Goal: Communication & Community: Ask a question

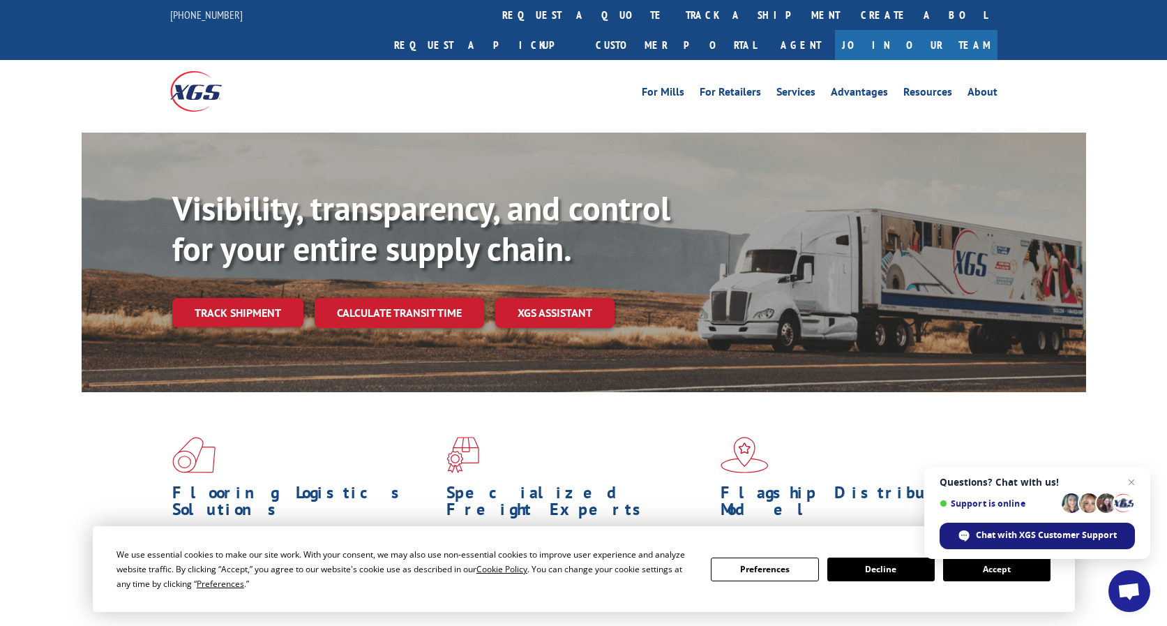
click at [1050, 543] on div "Chat with XGS Customer Support" at bounding box center [1036, 535] width 195 height 27
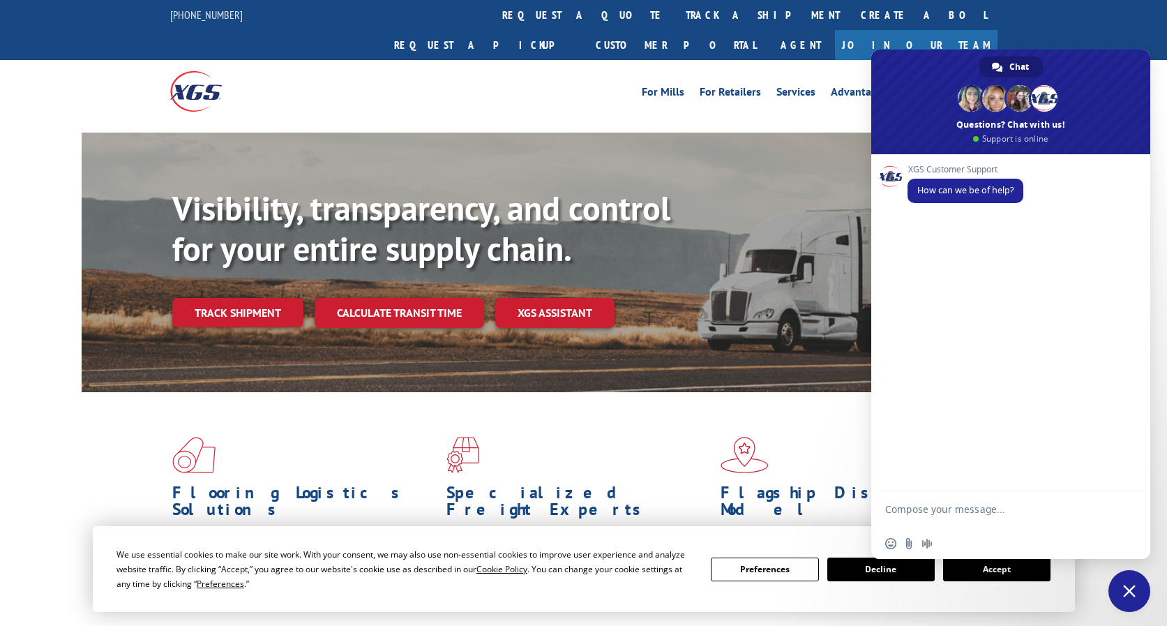
click at [924, 506] on textarea "Compose your message..." at bounding box center [995, 515] width 220 height 25
type textarea "ship zip code is 32218 dest zip code is 19114 wt is 233 , cust name is [PERSON_…"
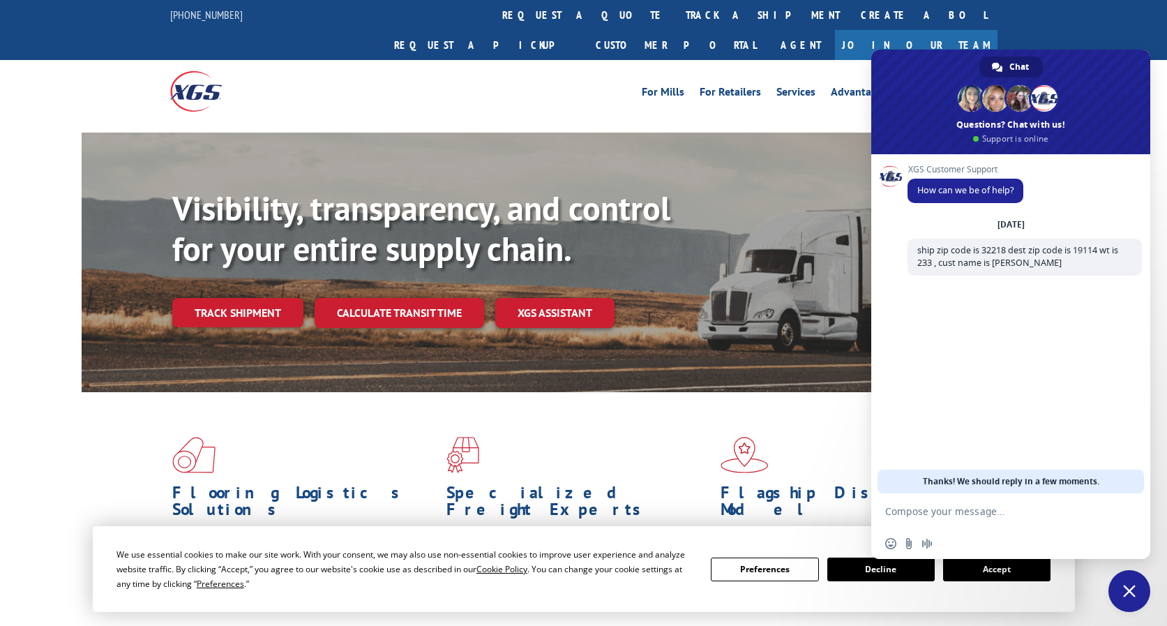
click at [931, 513] on textarea "Compose your message..." at bounding box center [995, 511] width 220 height 13
type textarea "is it picked up, if not why it was missed on 09/05 and is it on board for [DATE]"
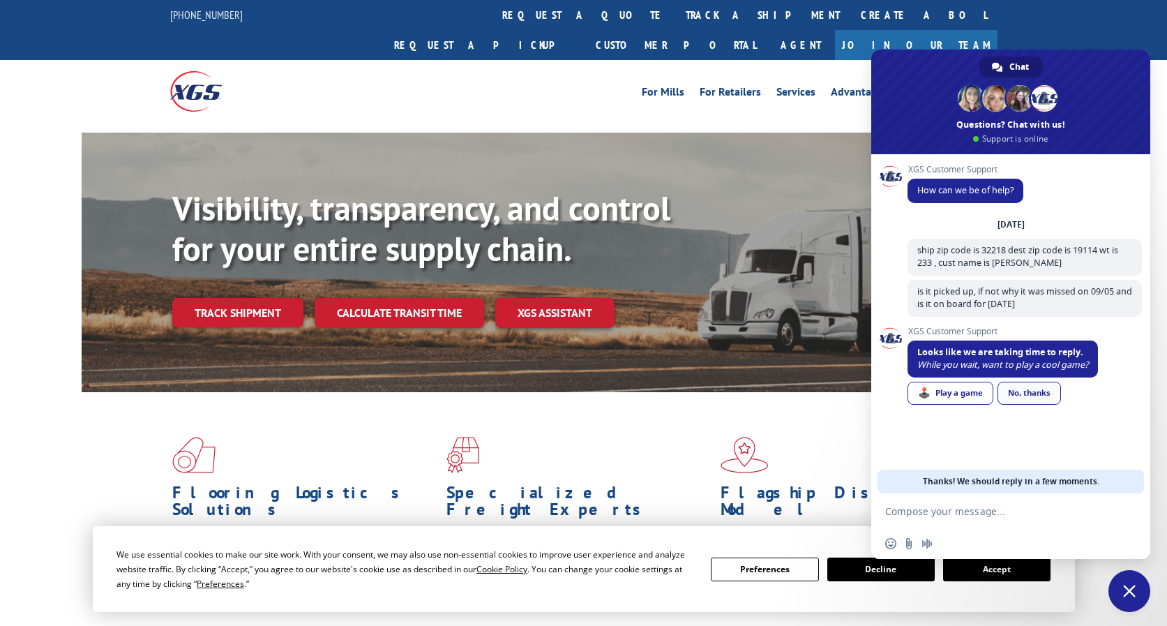
click at [1022, 389] on div "No, thanks" at bounding box center [1028, 392] width 63 height 23
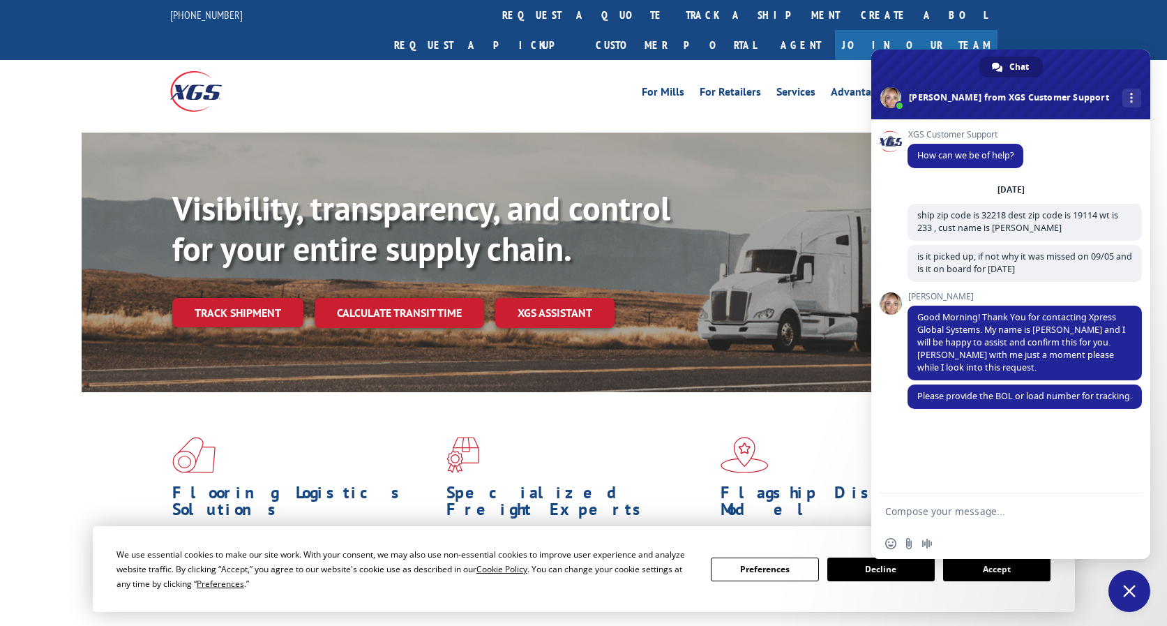
click at [1004, 508] on textarea "Compose your message..." at bounding box center [995, 511] width 220 height 13
paste textarea "527436944"
type textarea "527436944"
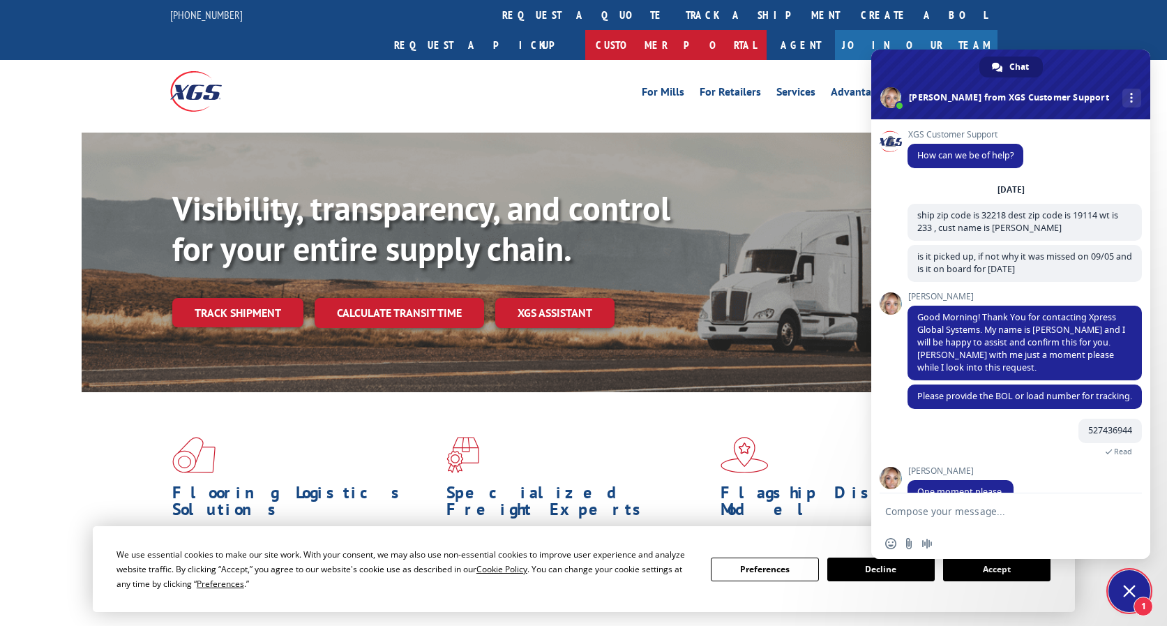
scroll to position [40, 0]
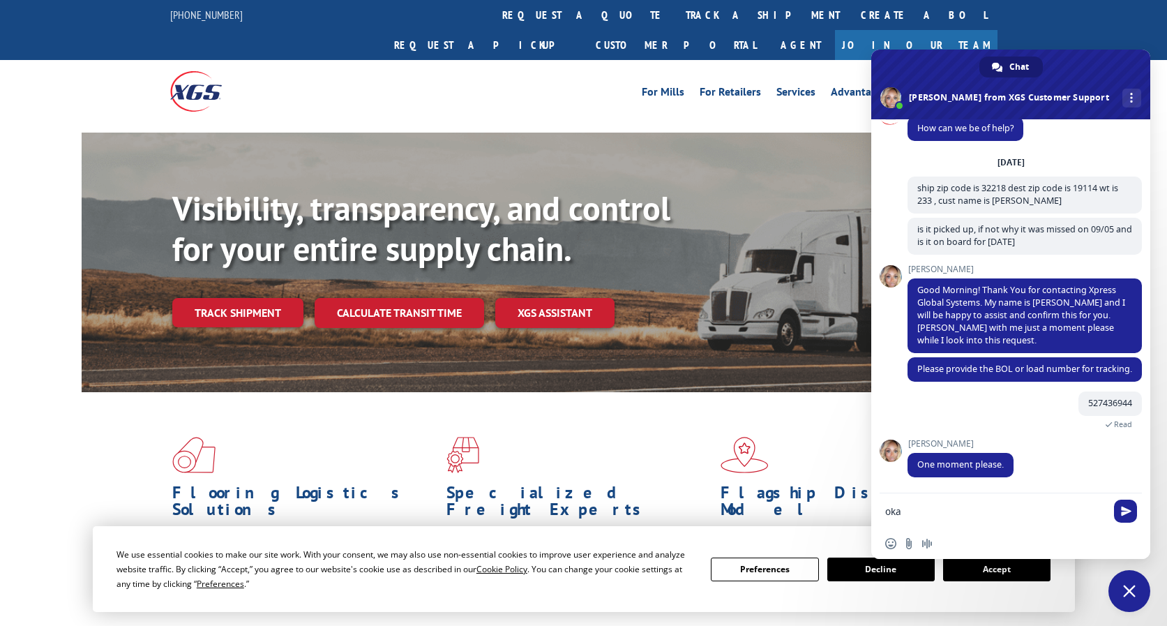
type textarea "okay"
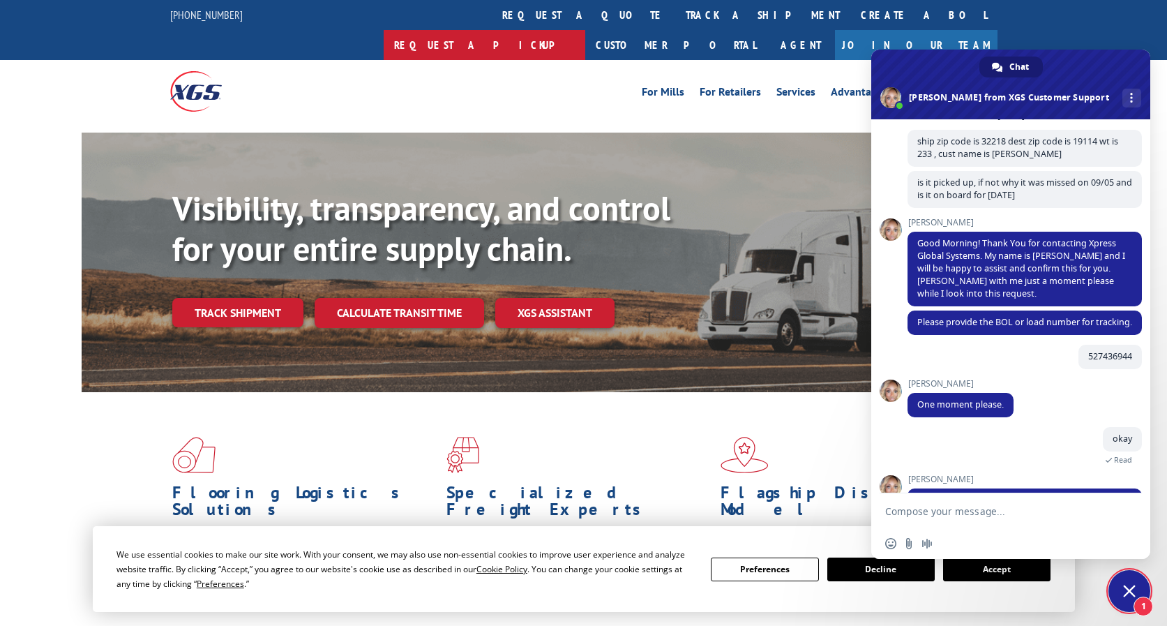
scroll to position [135, 0]
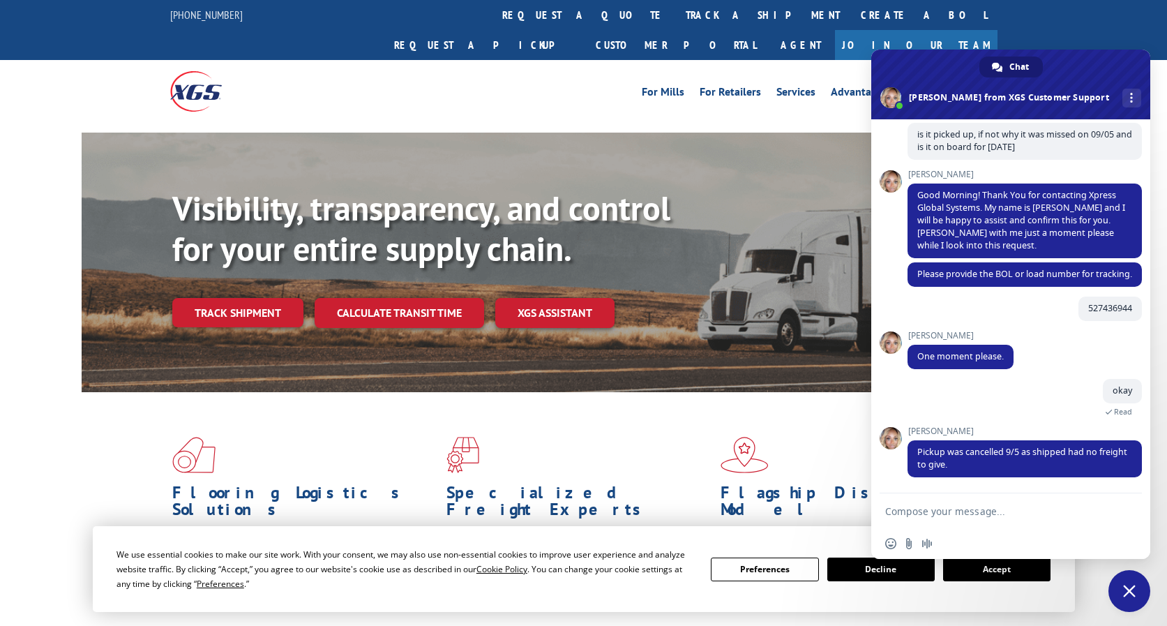
click at [944, 508] on textarea "Compose your message..." at bounding box center [995, 511] width 220 height 13
type textarea "is it on board for [DATE]"
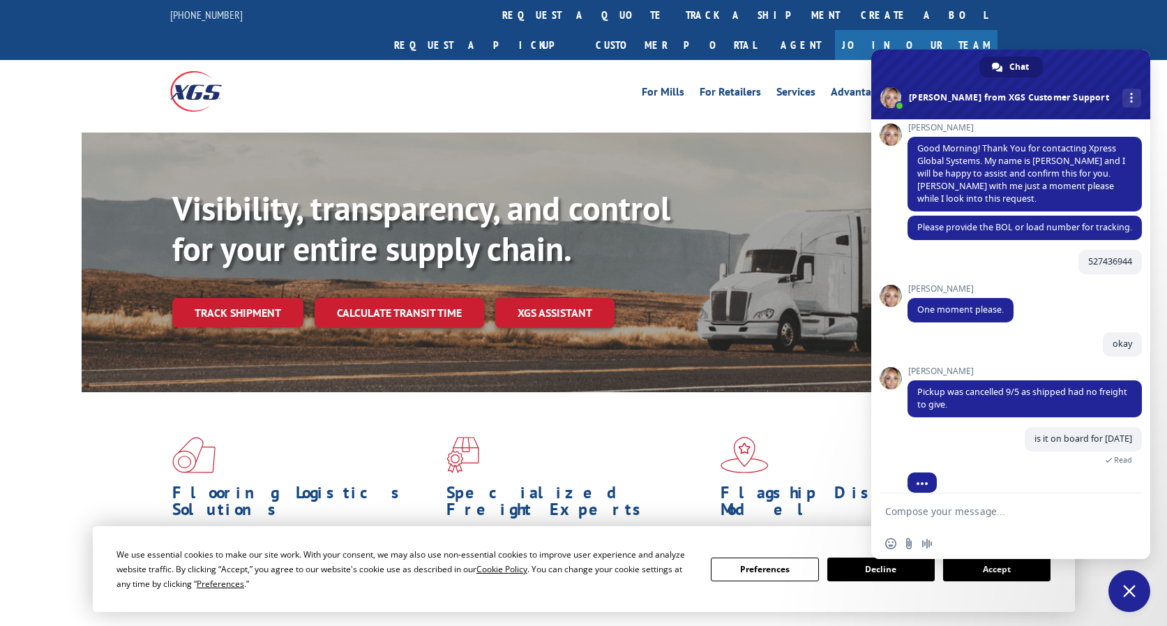
scroll to position [185, 0]
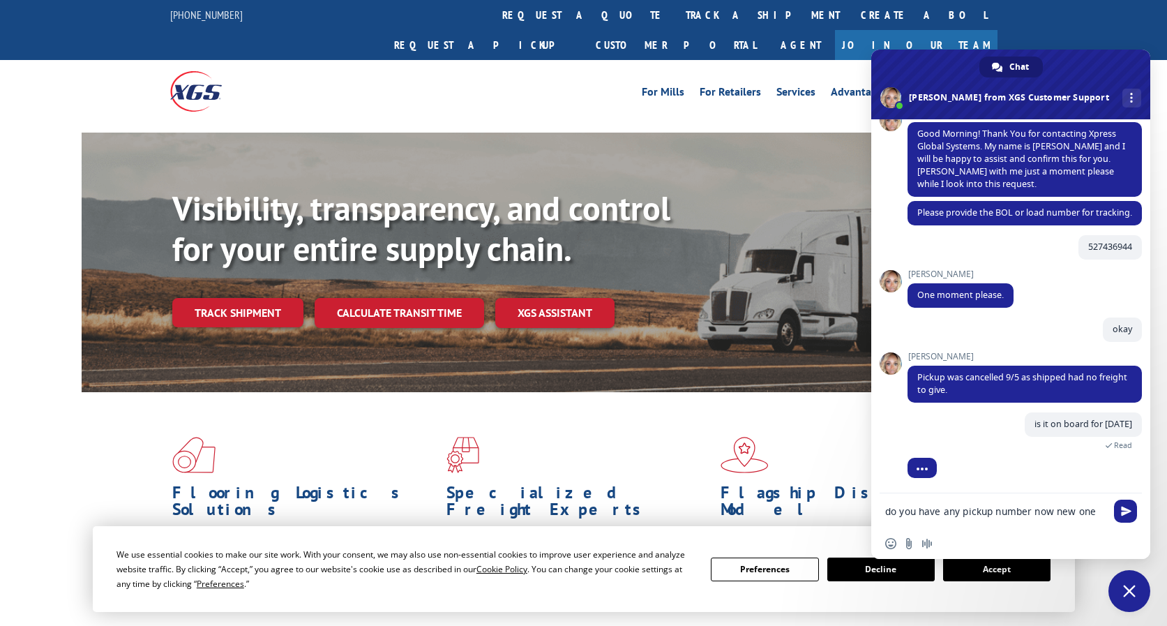
type textarea "do you have any pickup number now new one?"
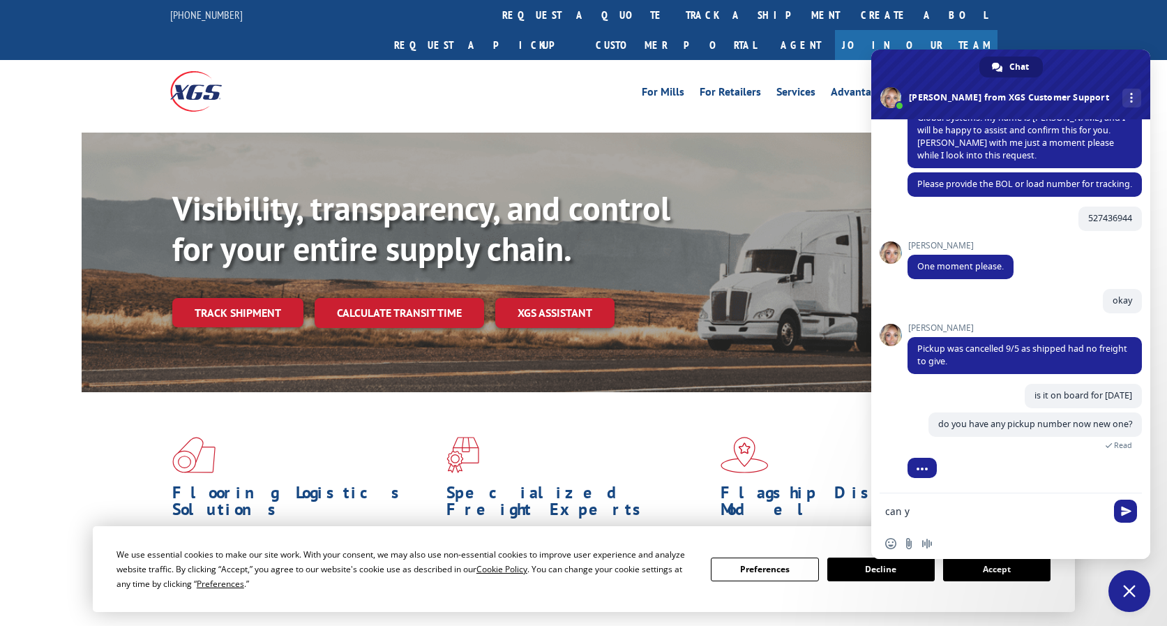
scroll to position [246, 0]
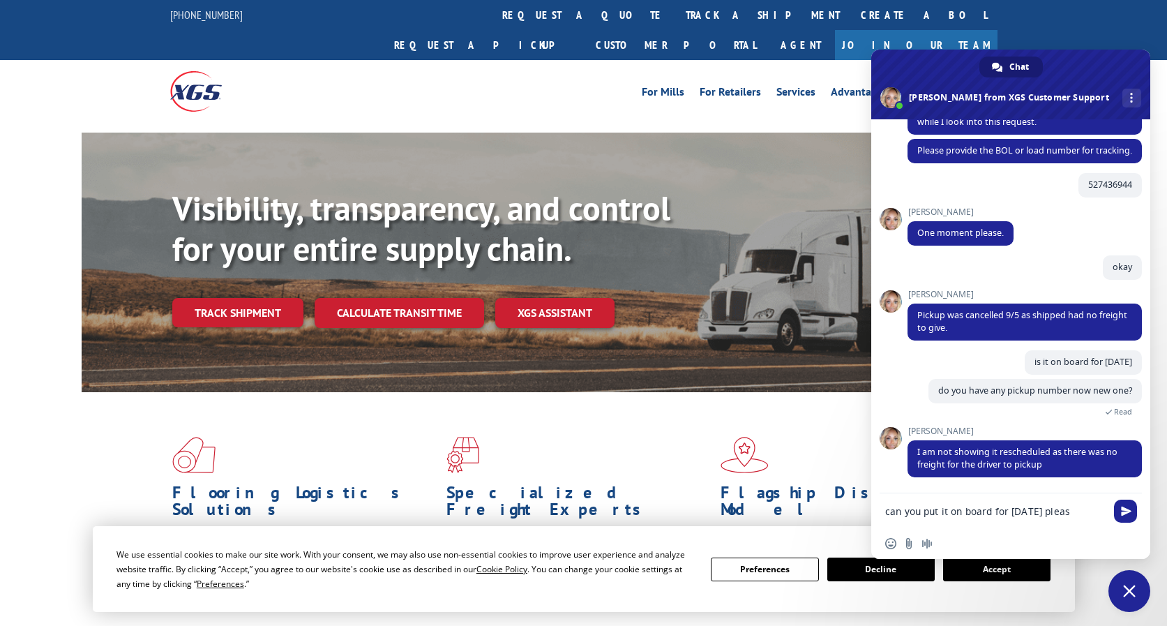
type textarea "can you put it on board for [DATE] please"
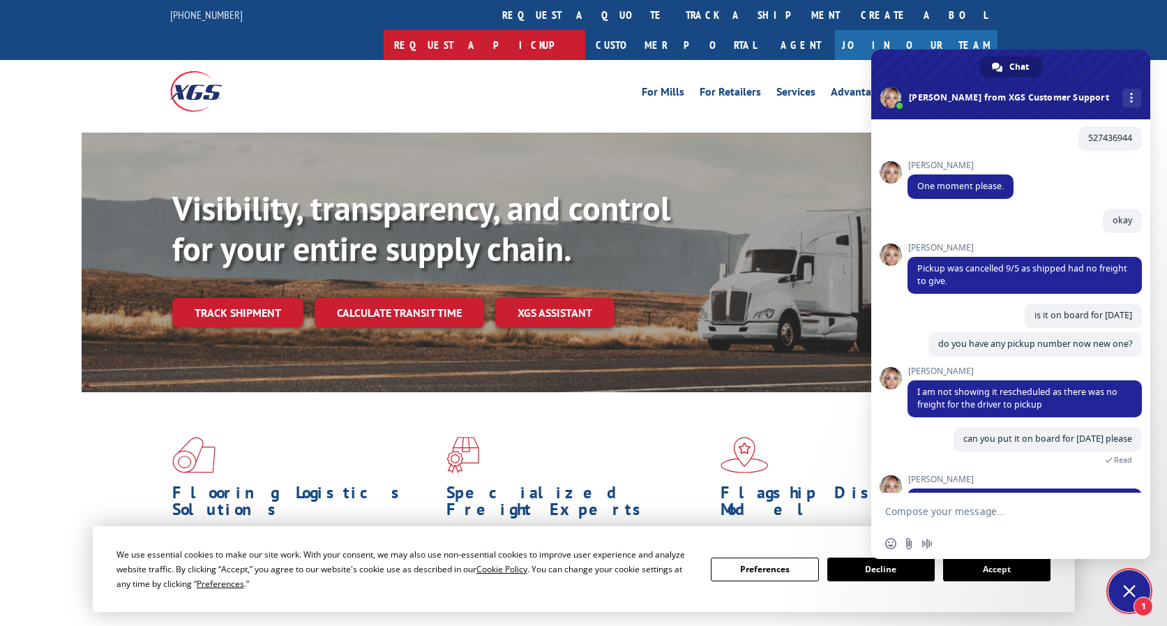
scroll to position [365, 0]
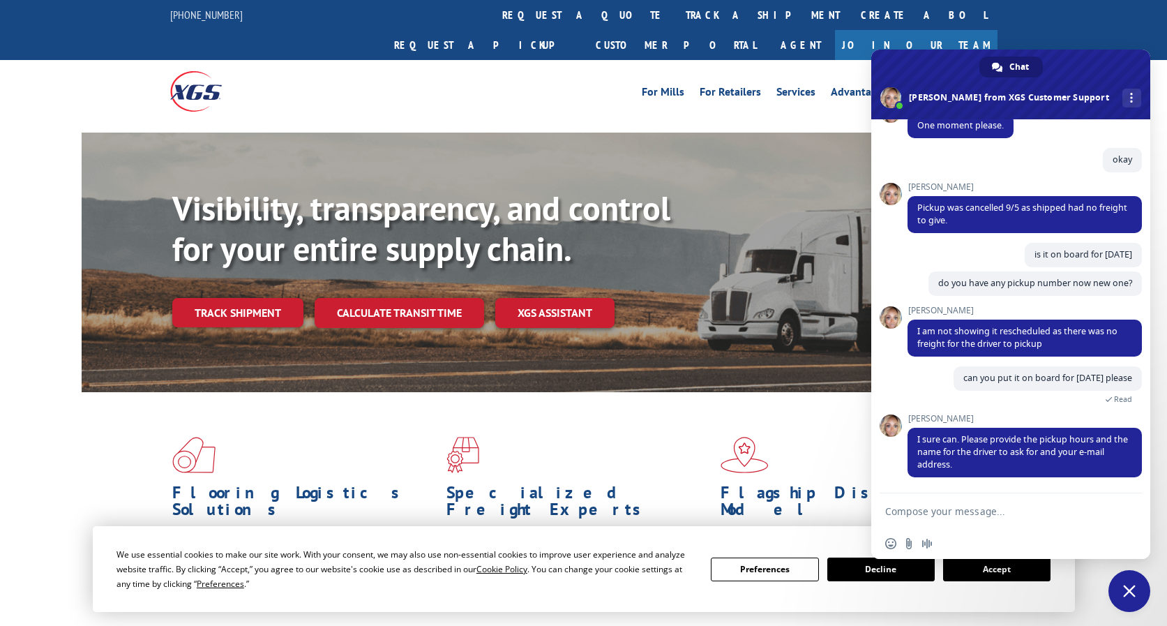
click at [917, 517] on textarea "Compose your message..." at bounding box center [995, 511] width 220 height 13
type textarea "8"
type textarea "3 pm to 5 pm"
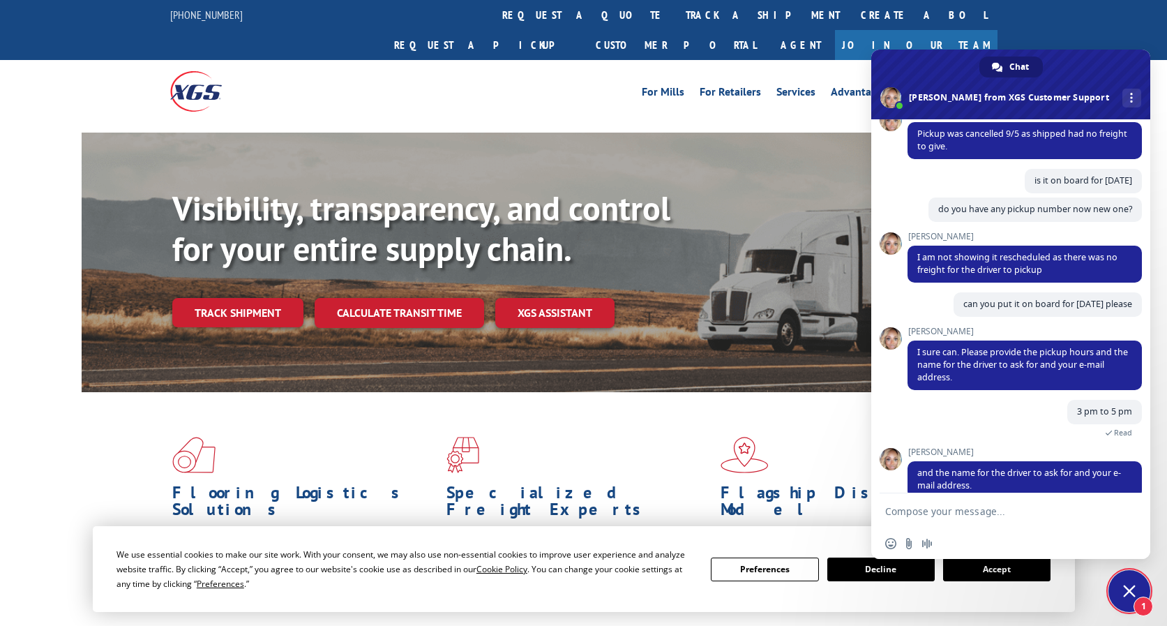
scroll to position [460, 0]
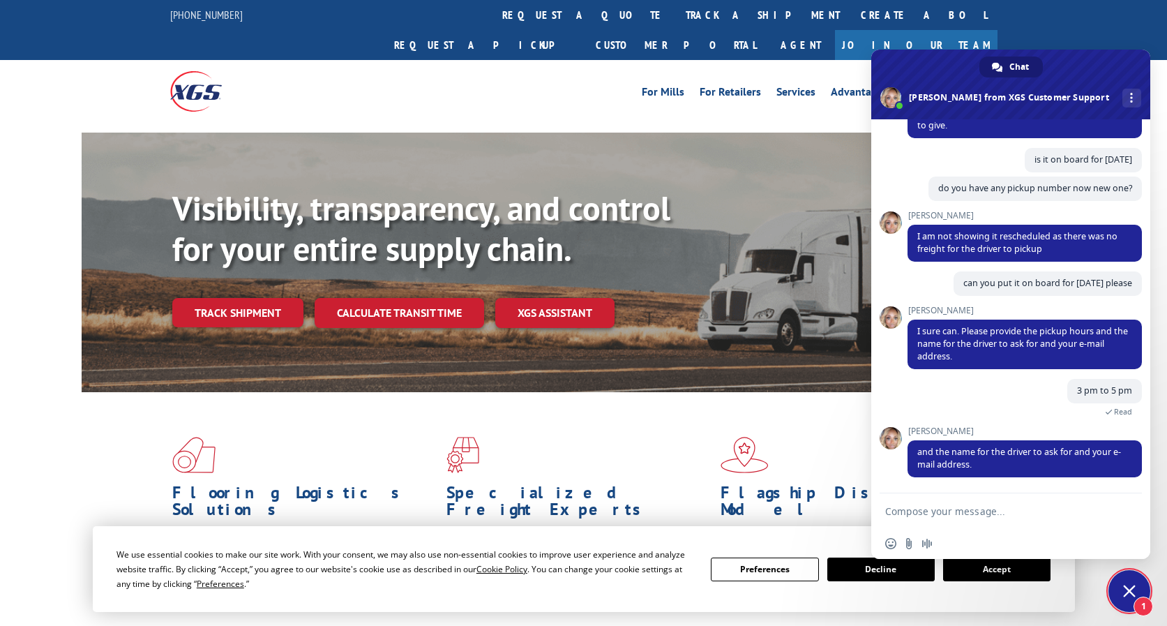
click at [918, 517] on form at bounding box center [995, 512] width 220 height 38
click at [936, 510] on textarea "Compose your message..." at bounding box center [995, 511] width 220 height 13
click at [992, 512] on textarea "Compose your message..." at bounding box center [995, 511] width 220 height 13
type textarea "wait'"
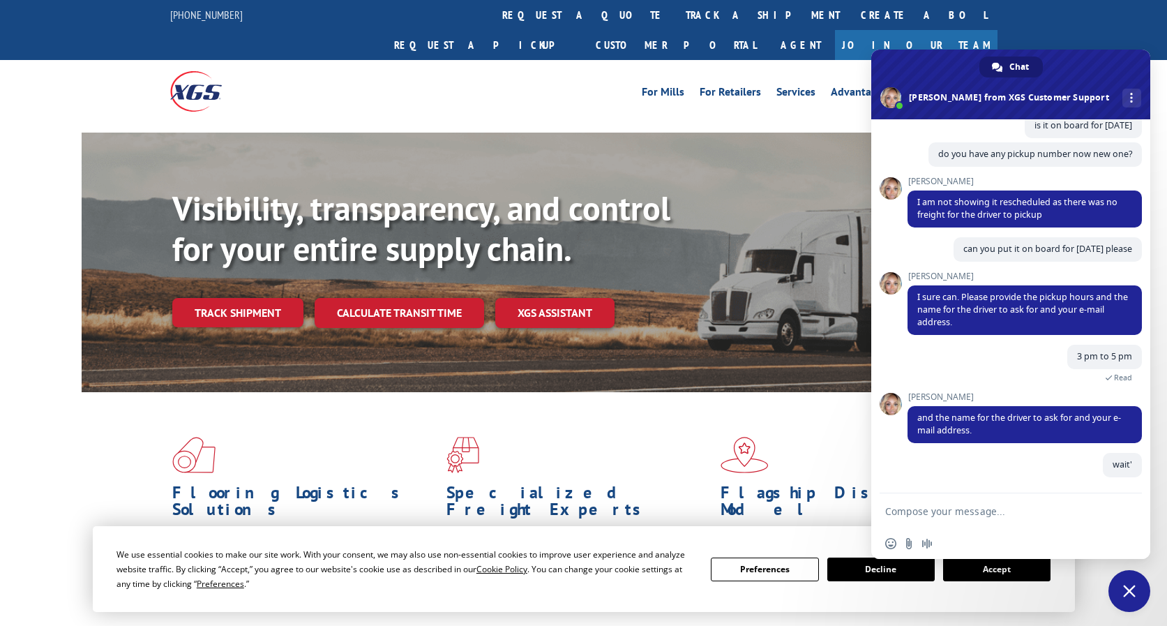
scroll to position [494, 0]
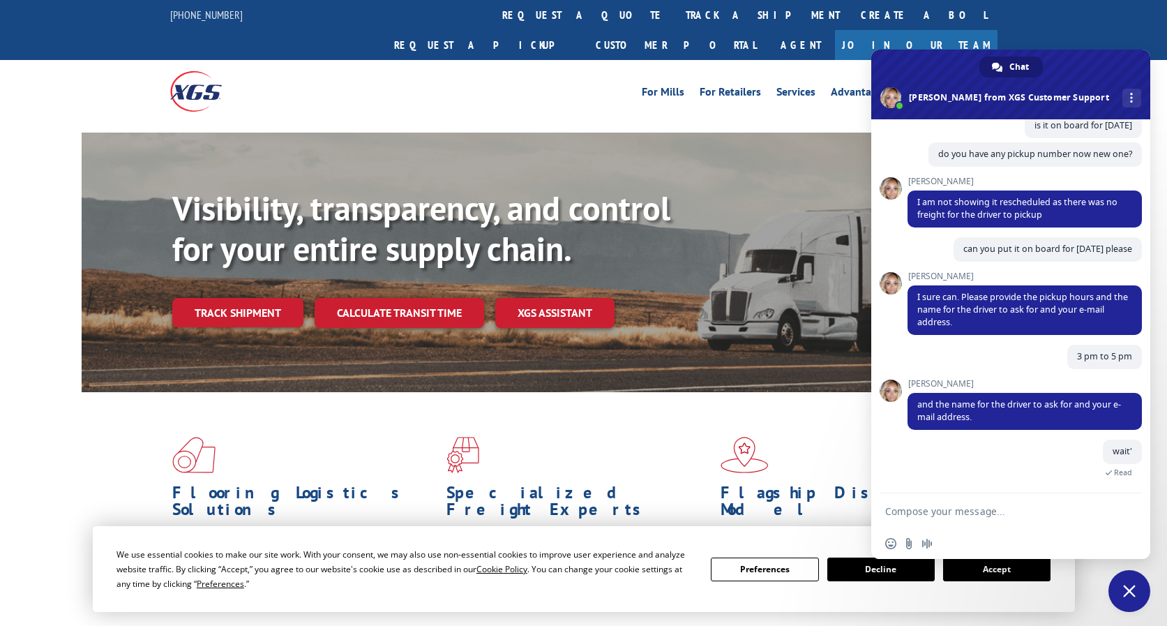
click at [941, 507] on textarea "Compose your message..." at bounding box center [995, 511] width 220 height 13
click at [966, 519] on form at bounding box center [995, 512] width 220 height 38
click at [971, 513] on textarea "Compose your message..." at bounding box center [995, 511] width 220 height 13
paste textarea "9043766133"
type textarea "9043766133"
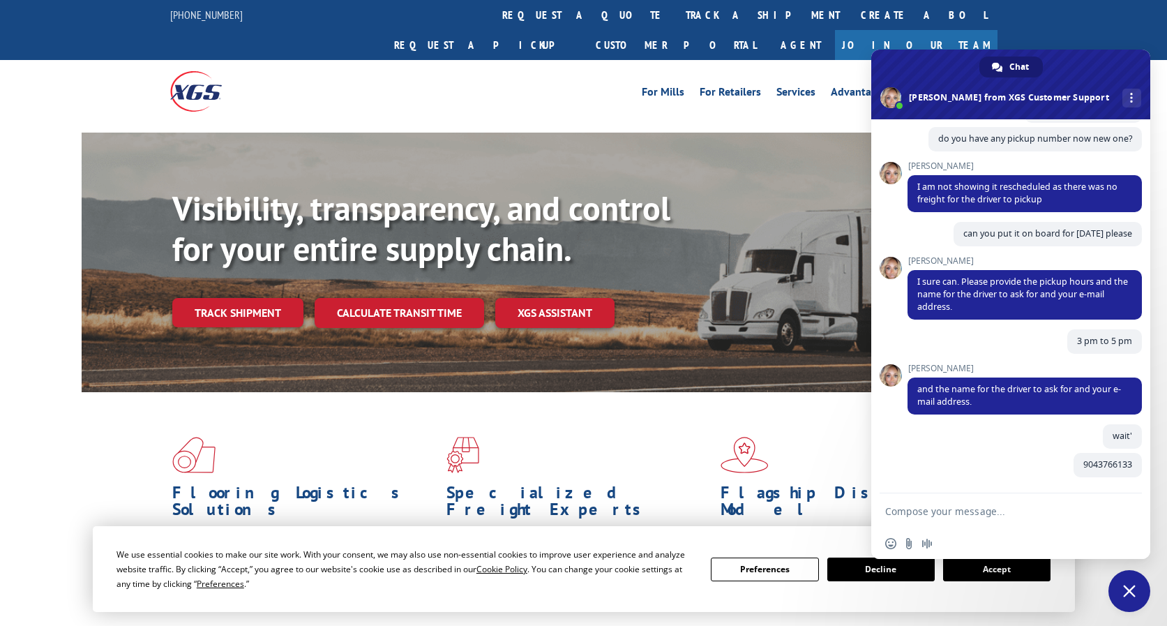
scroll to position [510, 0]
click at [971, 512] on textarea "Compose your message..." at bounding box center [995, 511] width 220 height 13
paste textarea "[EMAIL_ADDRESS][PERSON_NAME][DOMAIN_NAME]"
type textarea "[EMAIL_ADDRESS][PERSON_NAME][DOMAIN_NAME]"
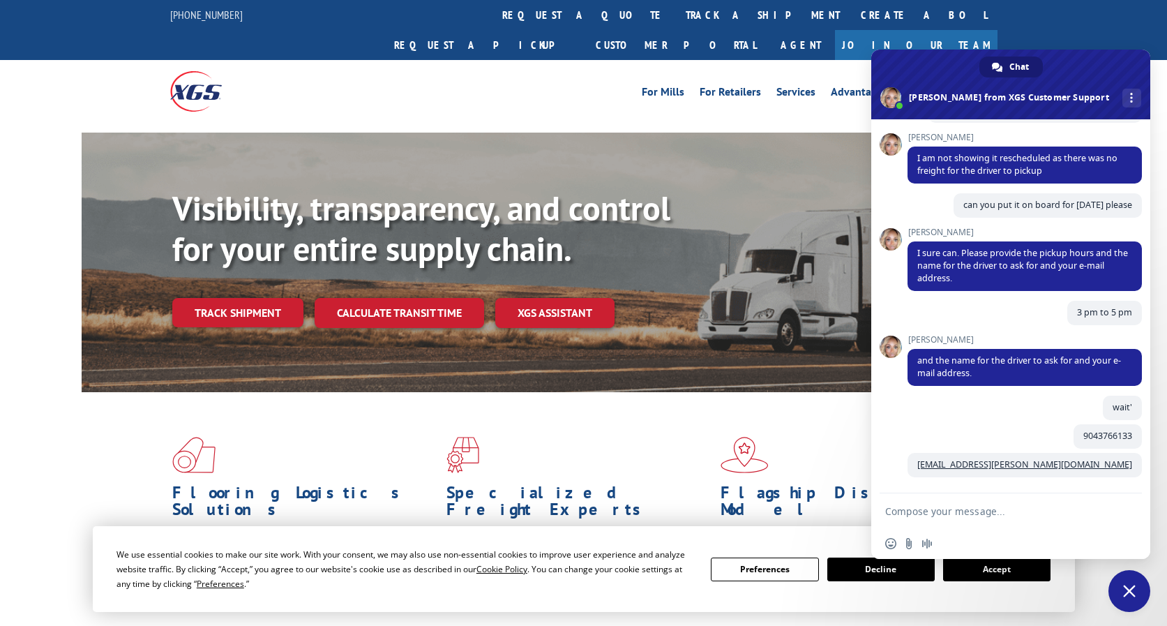
scroll to position [538, 0]
click at [969, 506] on textarea "Compose your message..." at bounding box center [995, 511] width 220 height 13
paste textarea "[PERSON_NAME]"
type textarea "[PERSON_NAME]"
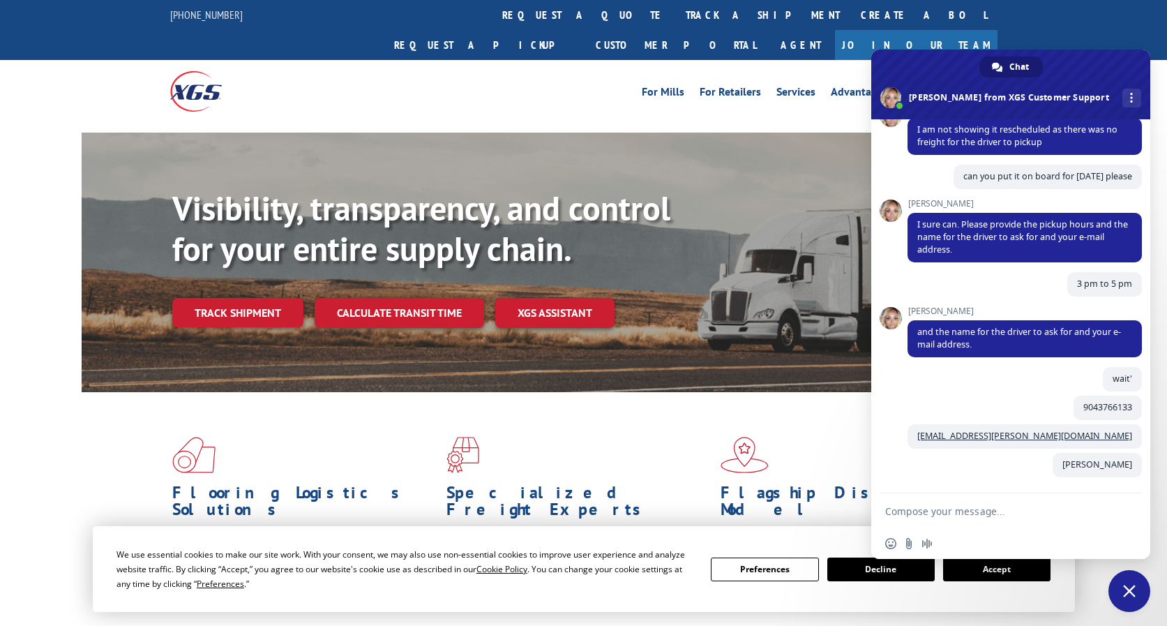
scroll to position [567, 0]
click at [962, 515] on textarea "Compose your message..." at bounding box center [995, 511] width 220 height 13
paste textarea "REC'G"
type textarea "REC'G"
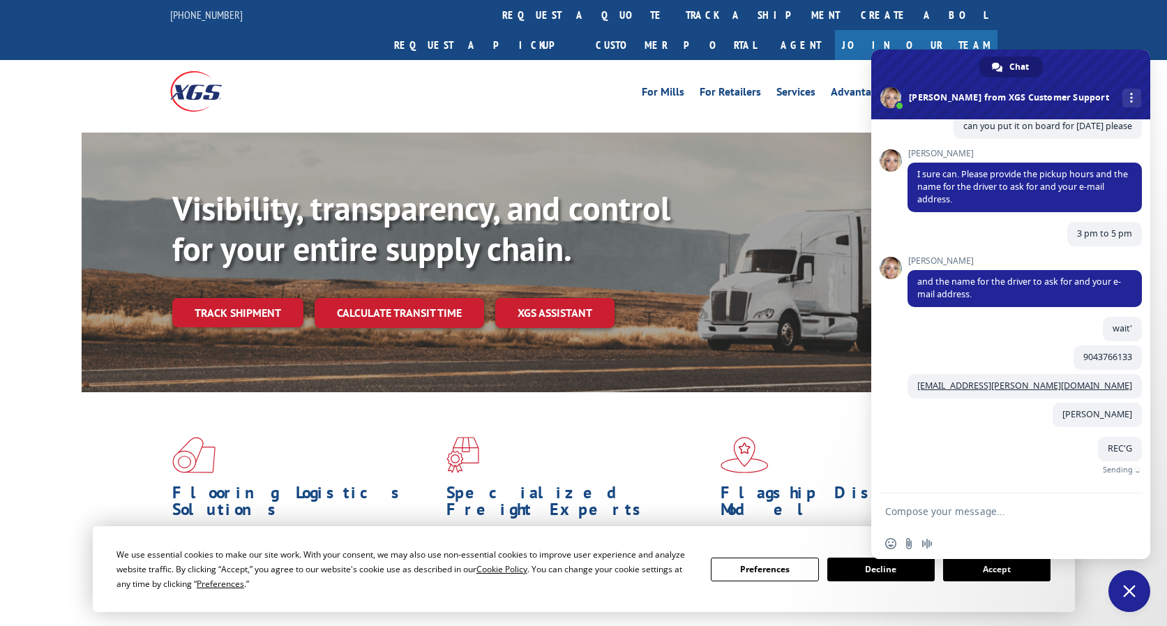
scroll to position [596, 0]
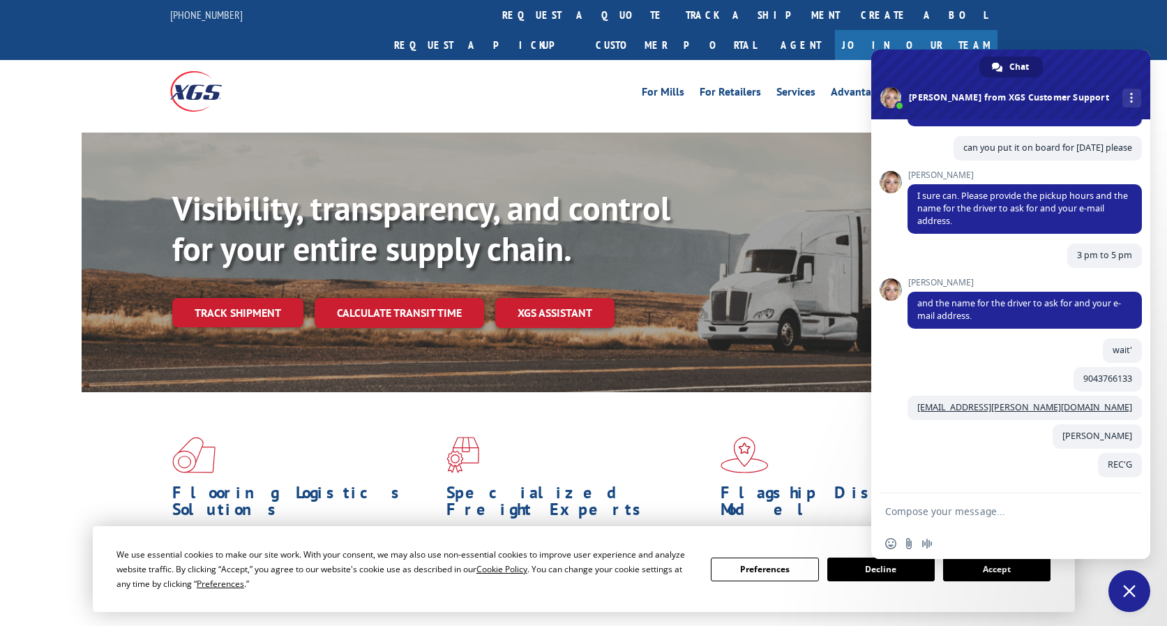
click at [957, 508] on textarea "Compose your message..." at bounding box center [995, 511] width 220 height 13
type textarea "special instruction:"
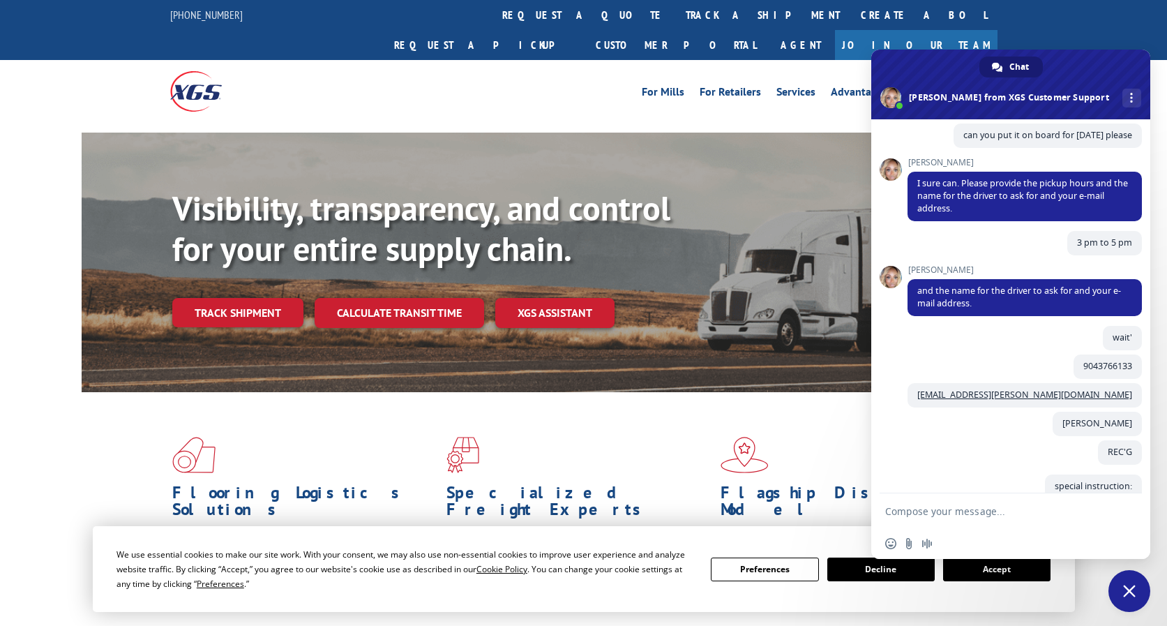
scroll to position [646, 0]
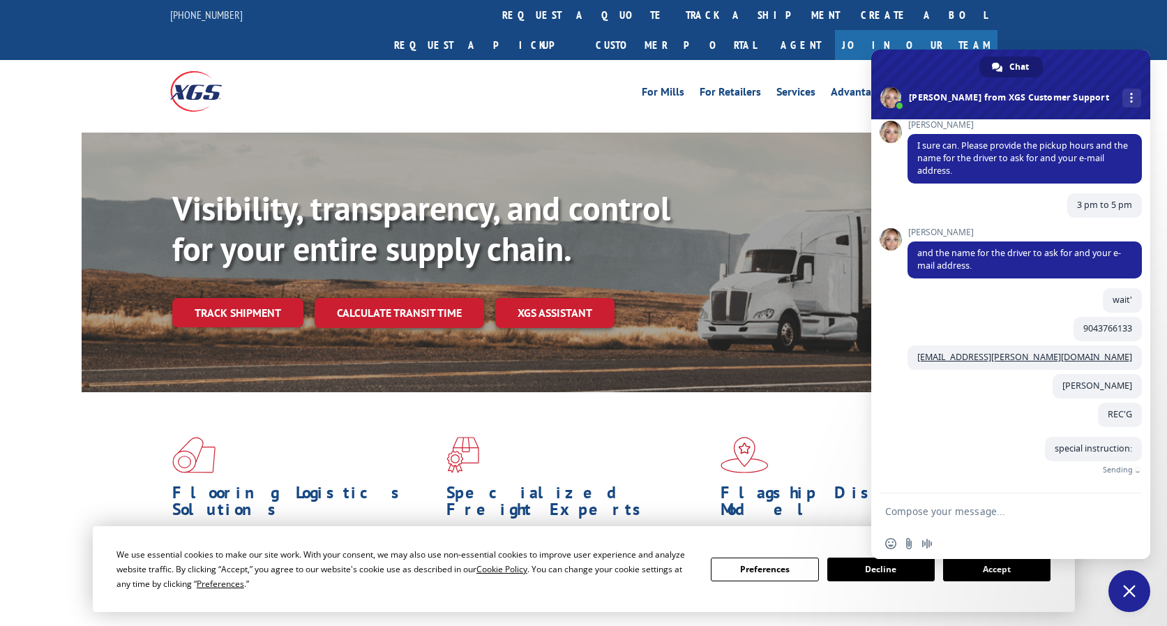
paste textarea "[PERSON_NAME] PICKUP ORDER# 13656045-09-02-2025"
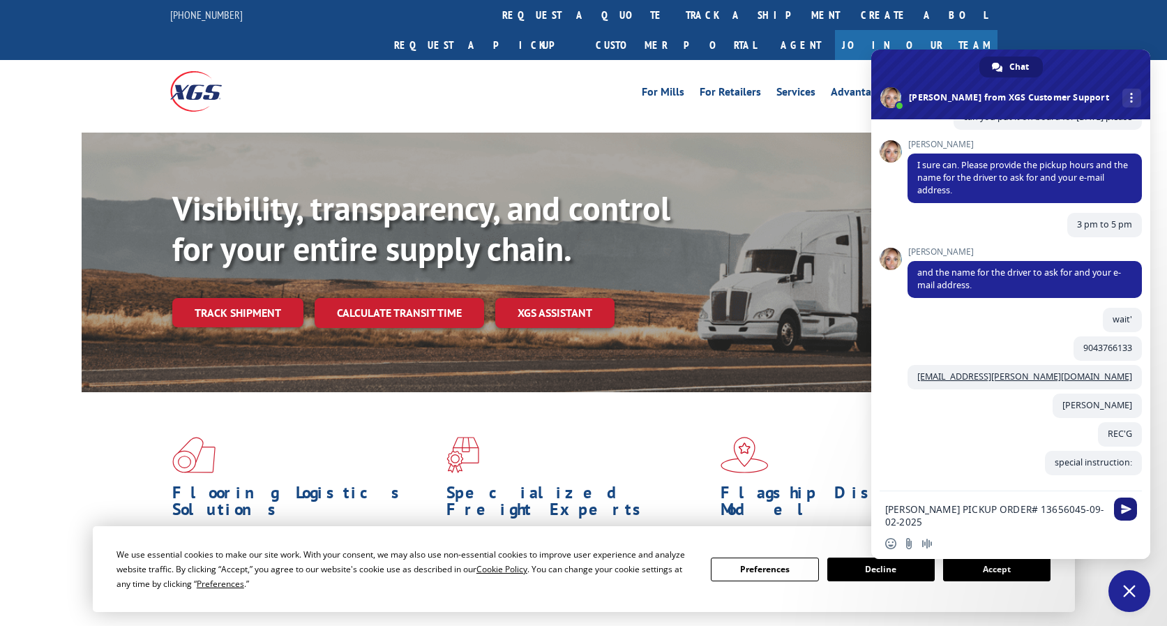
type textarea "[PERSON_NAME] PICKUP ORDER# 13656045-09-02-2025"
click at [1121, 506] on span "Send" at bounding box center [1126, 509] width 10 height 10
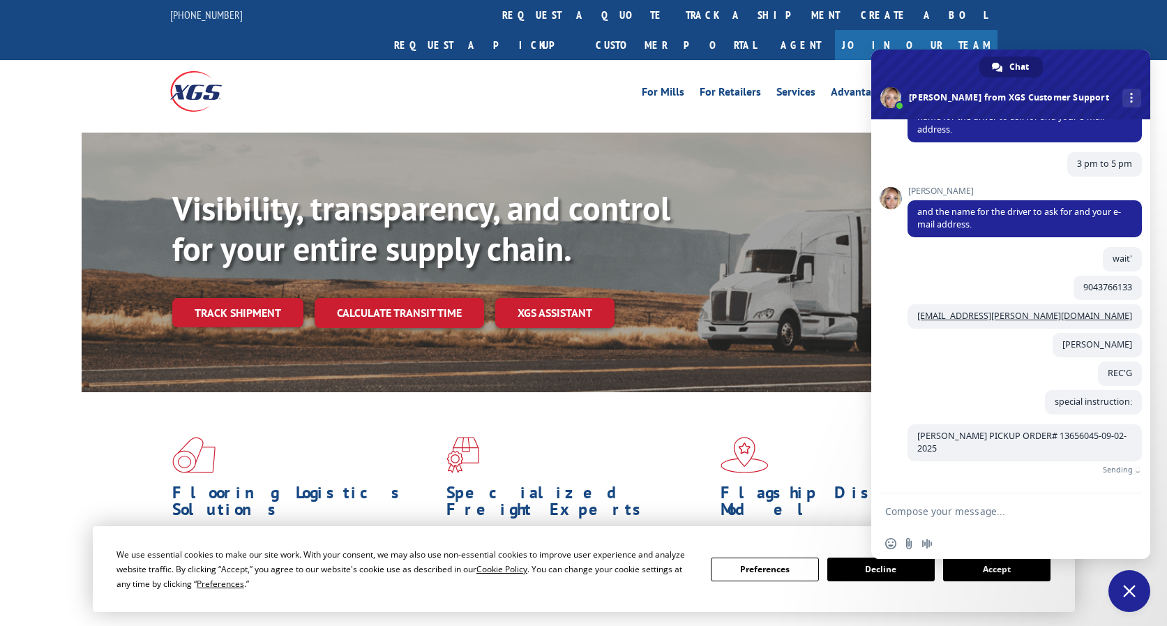
scroll to position [653, 0]
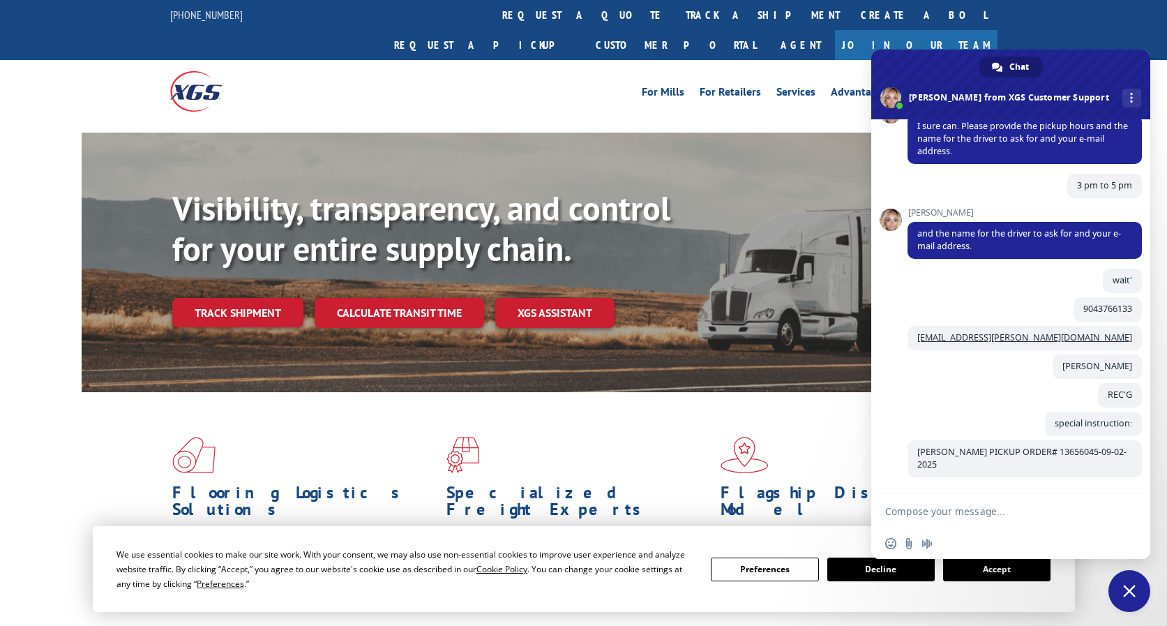
click at [898, 519] on form at bounding box center [995, 512] width 220 height 38
click at [944, 511] on textarea "Compose your message..." at bounding box center [995, 511] width 220 height 13
paste textarea "Appointment Notification: Destination requires an appointment or notification"
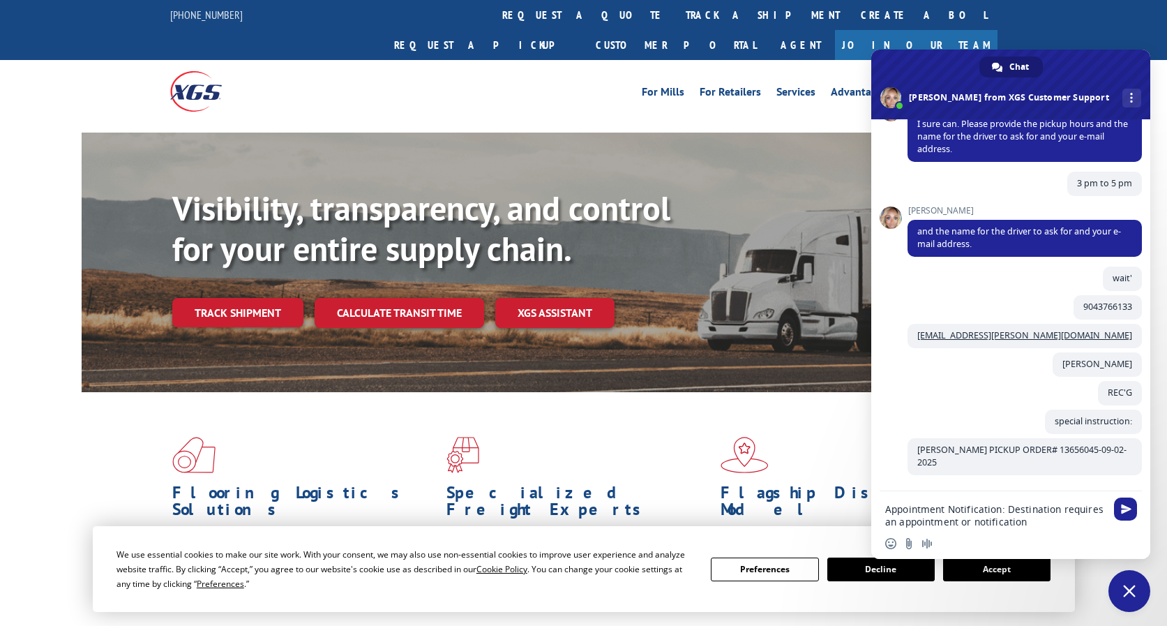
type textarea "Appointment Notification: Destination requires an appointment or notification"
click at [1122, 508] on span "Send" at bounding box center [1126, 509] width 10 height 10
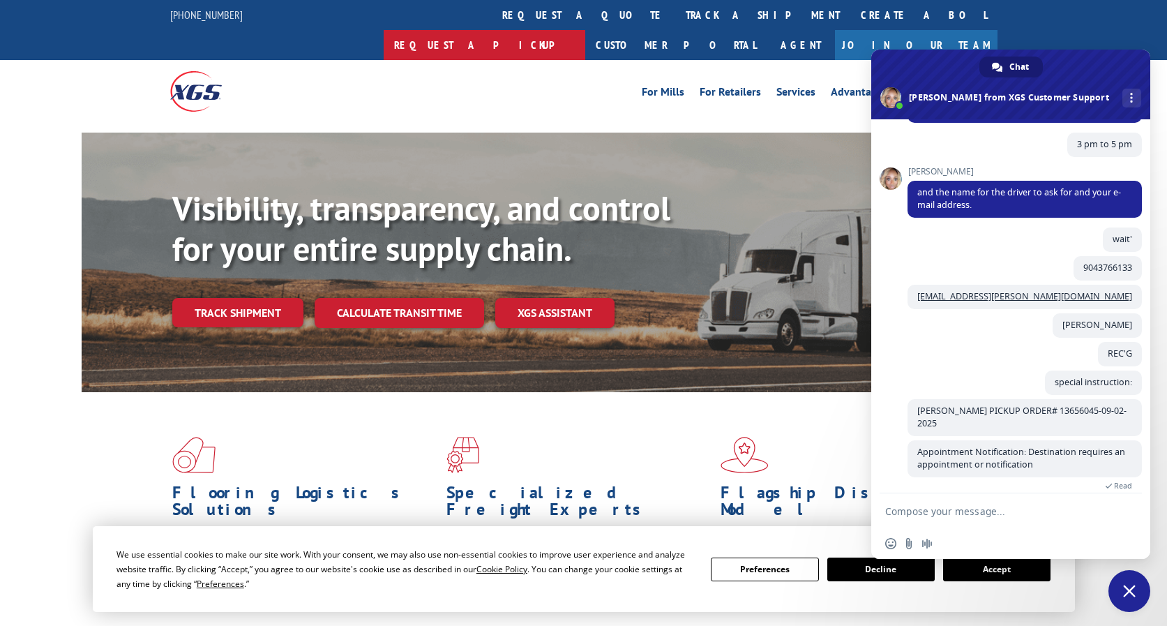
scroll to position [768, 0]
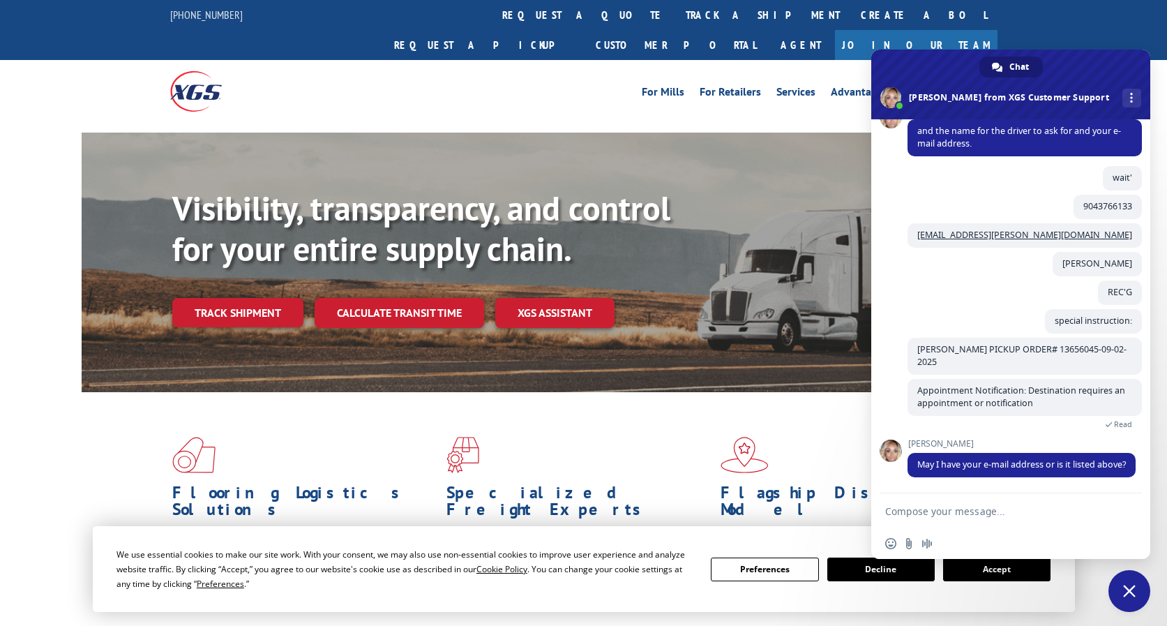
click at [929, 503] on form at bounding box center [995, 512] width 220 height 38
click at [902, 512] on textarea "Compose your message..." at bounding box center [995, 511] width 220 height 13
click at [904, 509] on textarea "Compose your message..." at bounding box center [995, 511] width 220 height 13
type textarea "[EMAIL_ADDRESS][DOMAIN_NAME]"
click at [1116, 512] on span "Send" at bounding box center [1125, 510] width 23 height 23
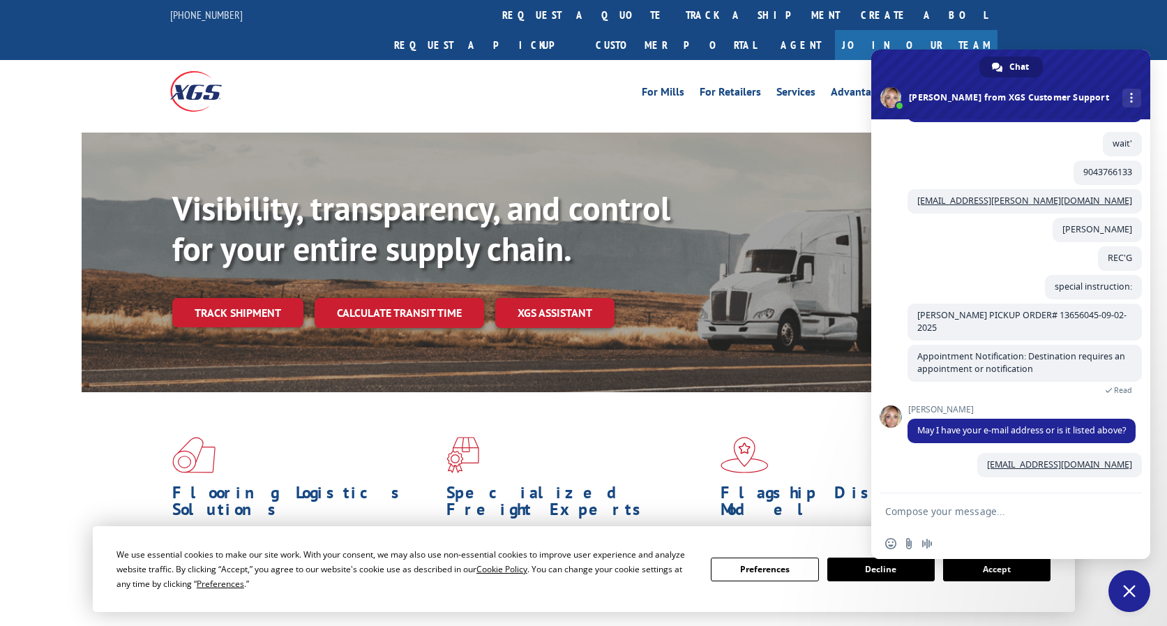
scroll to position [802, 0]
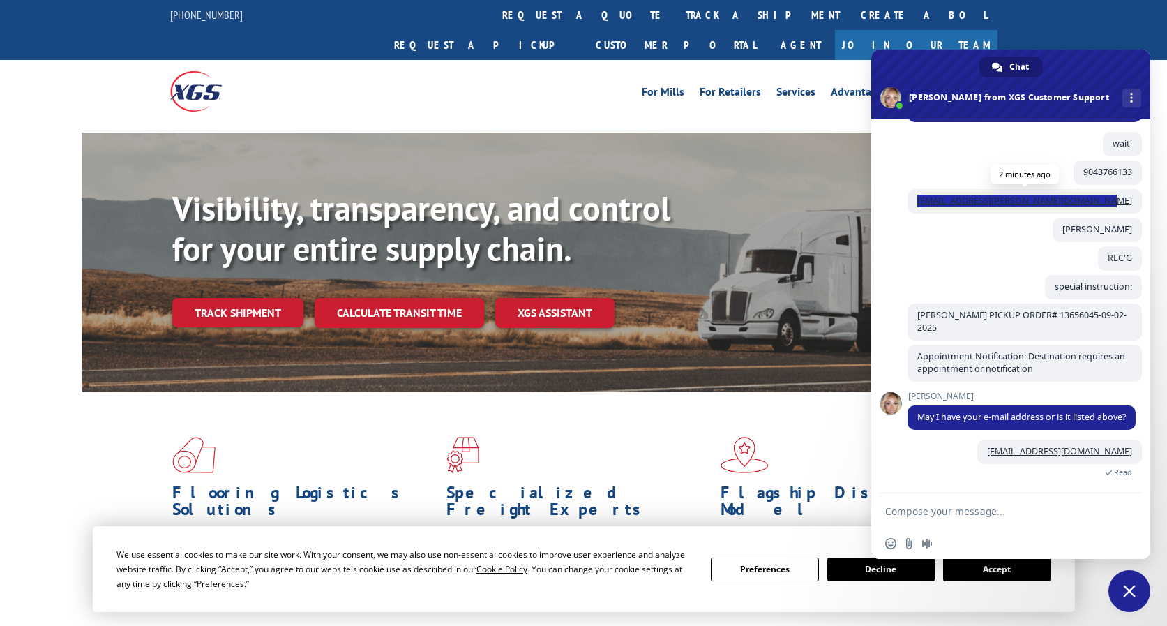
drag, startPoint x: 955, startPoint y: 199, endPoint x: 1126, endPoint y: 204, distance: 170.9
click at [1126, 204] on span "[EMAIL_ADDRESS][PERSON_NAME][DOMAIN_NAME]" at bounding box center [1024, 201] width 234 height 24
copy link "[EMAIL_ADDRESS][PERSON_NAME][DOMAIN_NAME]"
click at [913, 506] on textarea "Compose your message..." at bounding box center [995, 511] width 220 height 13
paste textarea "[EMAIL_ADDRESS][PERSON_NAME][DOMAIN_NAME]"
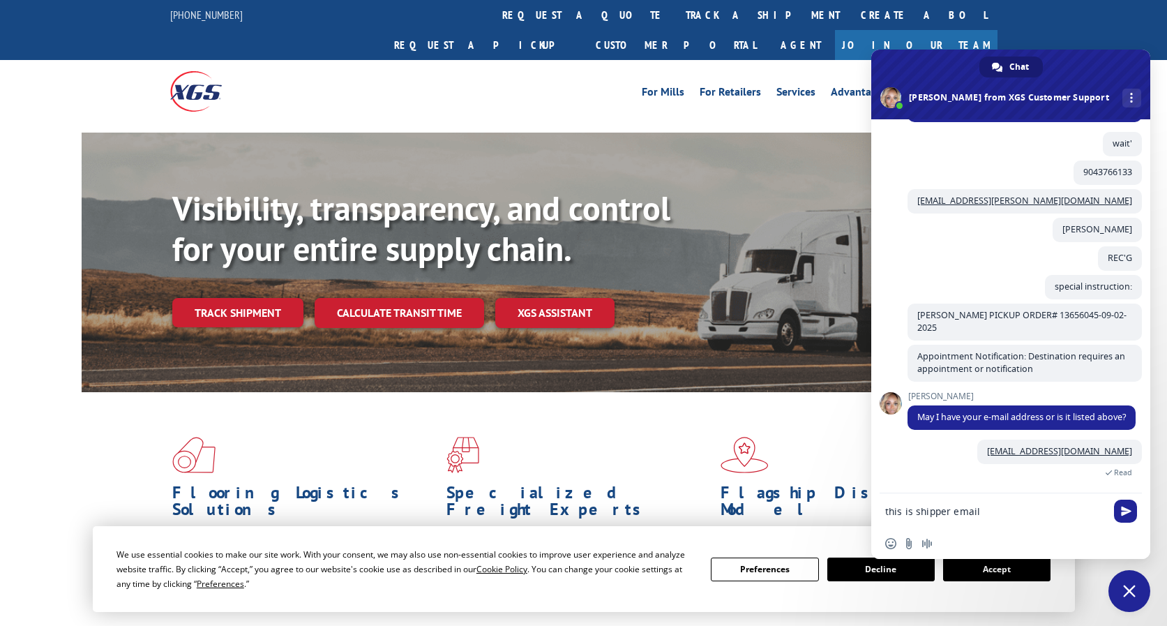
type textarea "this is shipper email [EMAIL_ADDRESS][PERSON_NAME][DOMAIN_NAME]"
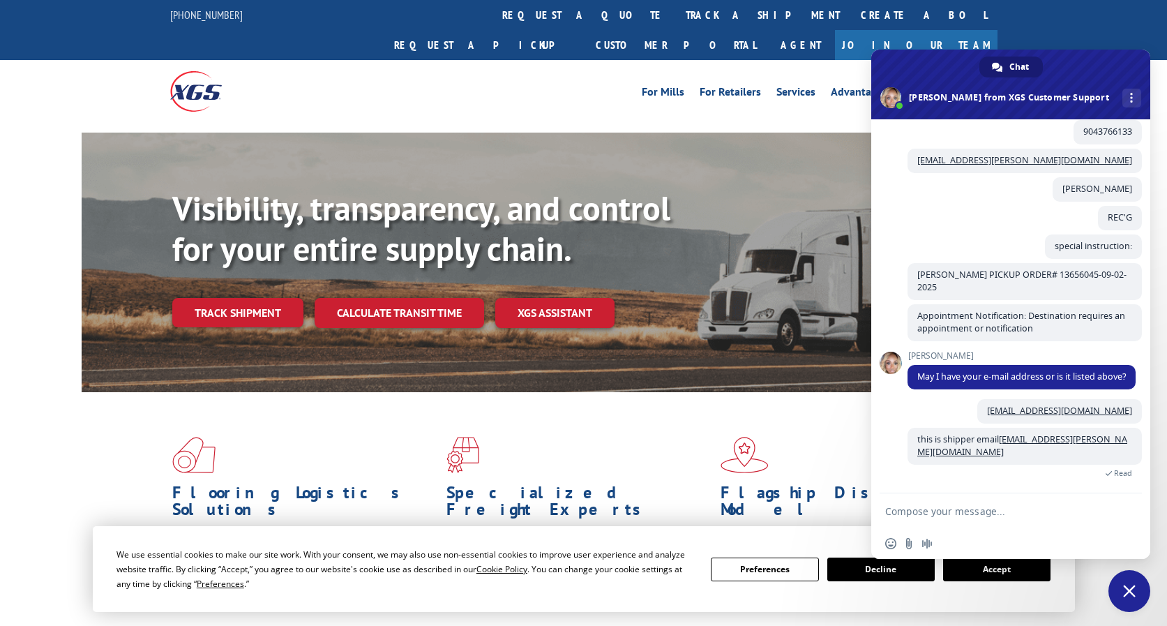
scroll to position [843, 0]
click at [951, 506] on textarea "Compose your message..." at bounding box center [995, 511] width 220 height 13
type textarea "pickup number?"
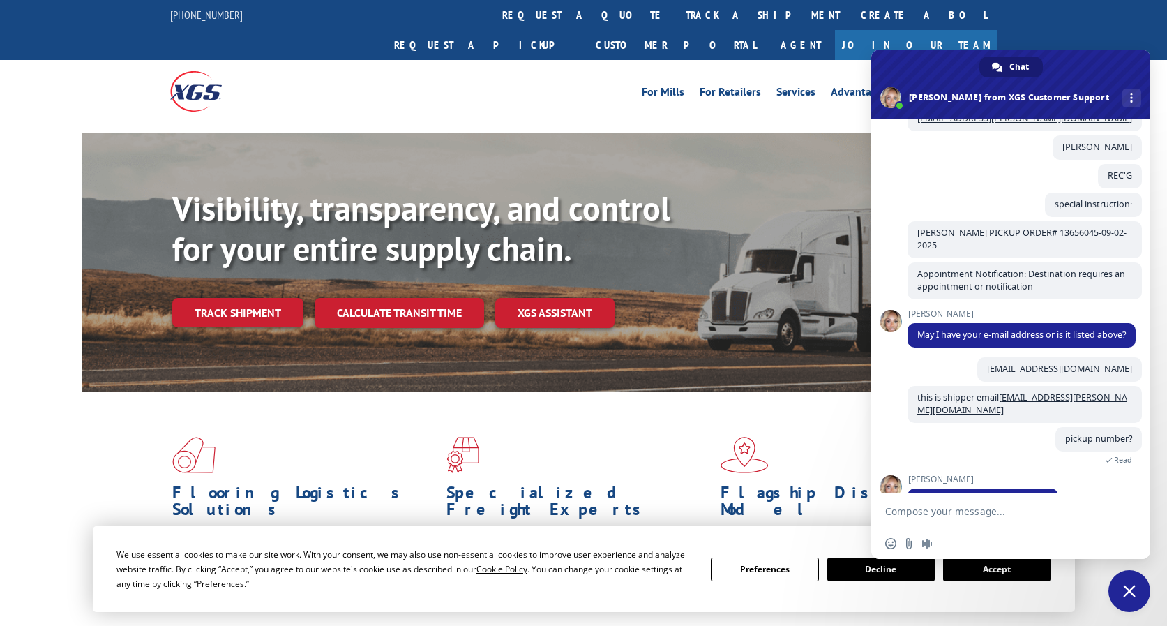
scroll to position [920, 0]
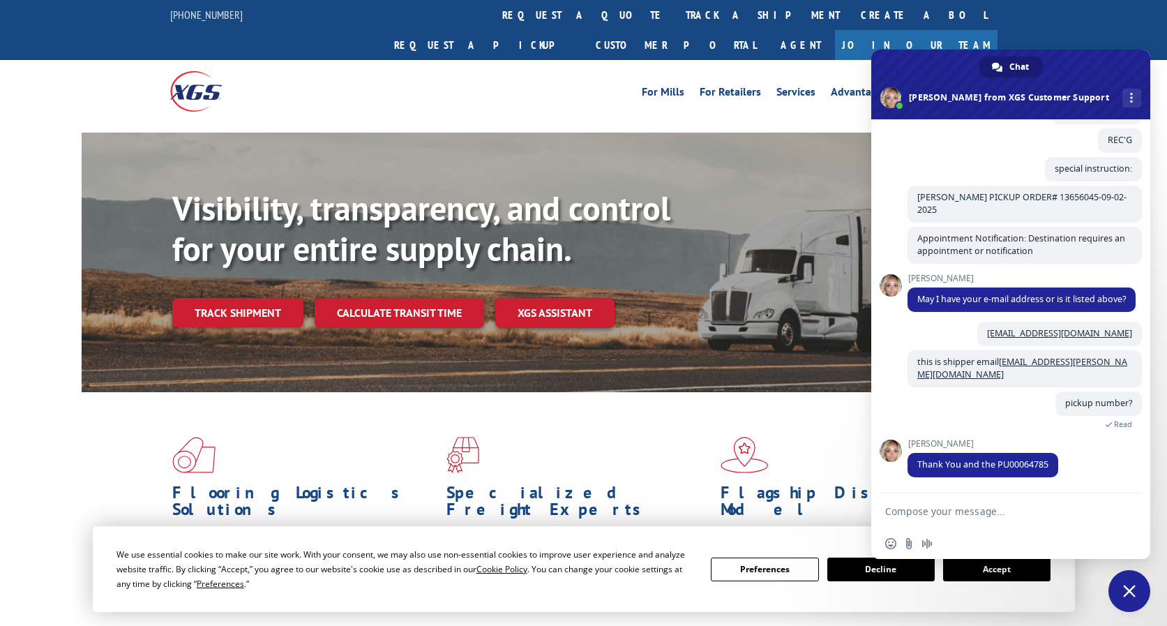
click at [974, 504] on form at bounding box center [995, 512] width 220 height 38
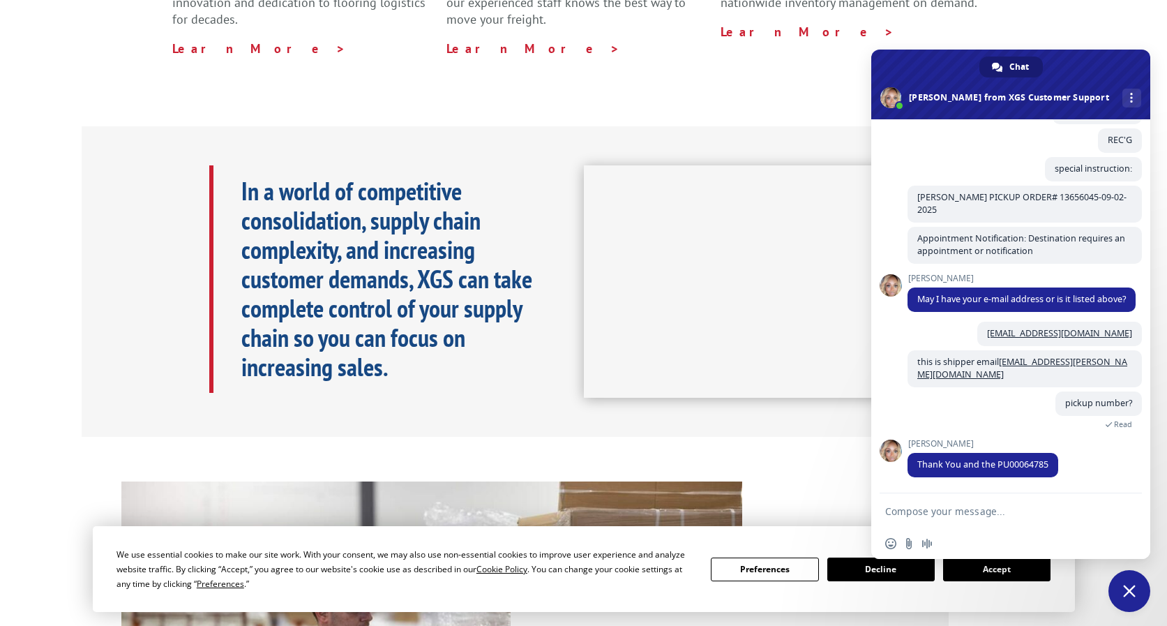
click at [944, 512] on textarea "Compose your message..." at bounding box center [995, 511] width 220 height 13
type textarea "thanks"
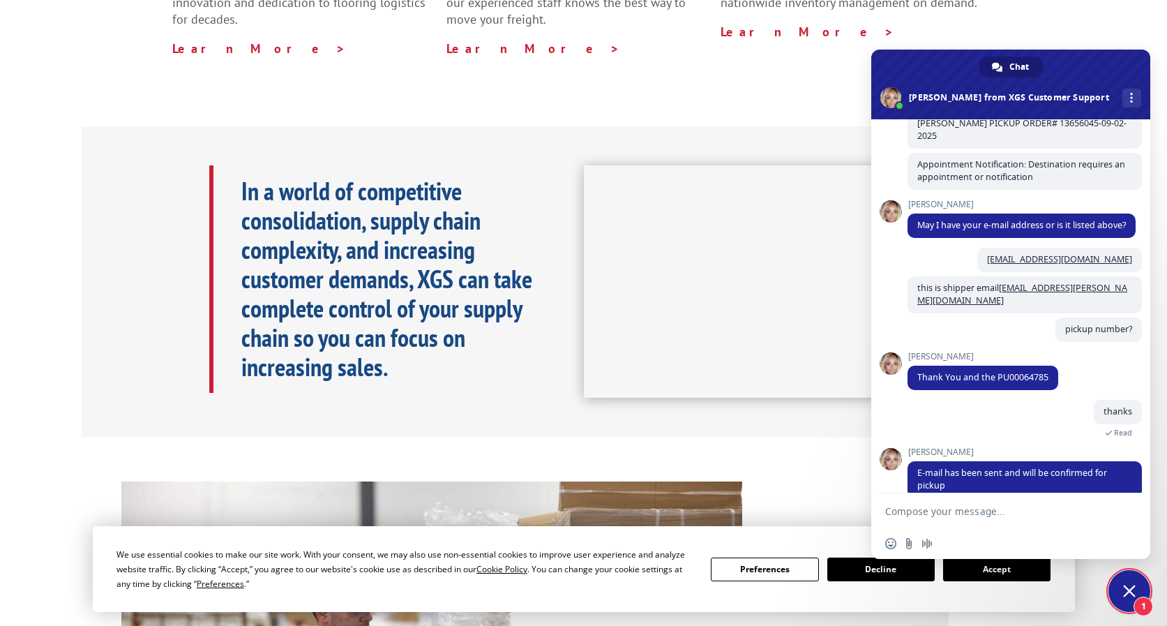
scroll to position [1015, 0]
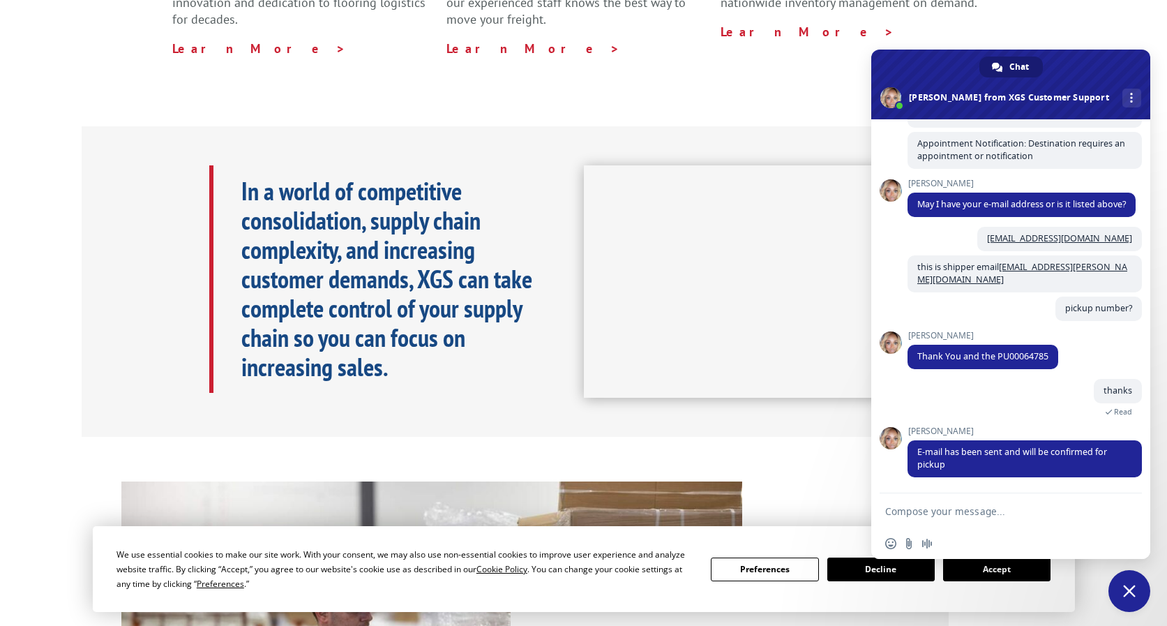
click at [979, 500] on form at bounding box center [995, 512] width 220 height 38
click at [975, 514] on textarea "Compose your message..." at bounding box center [995, 511] width 220 height 13
type textarea "pk"
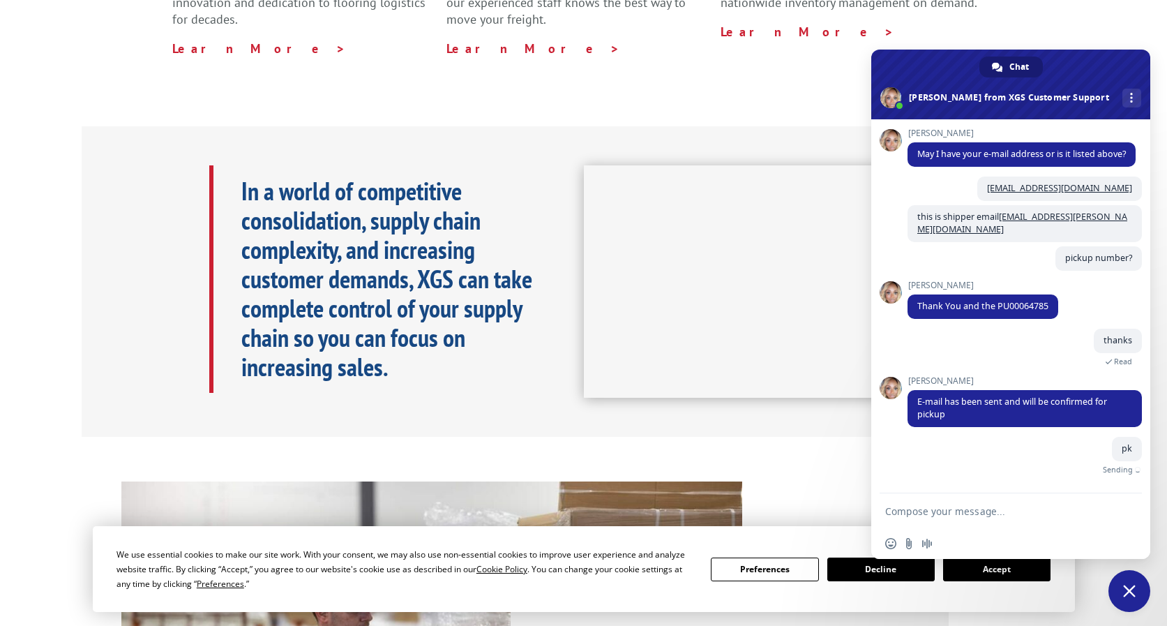
scroll to position [1049, 0]
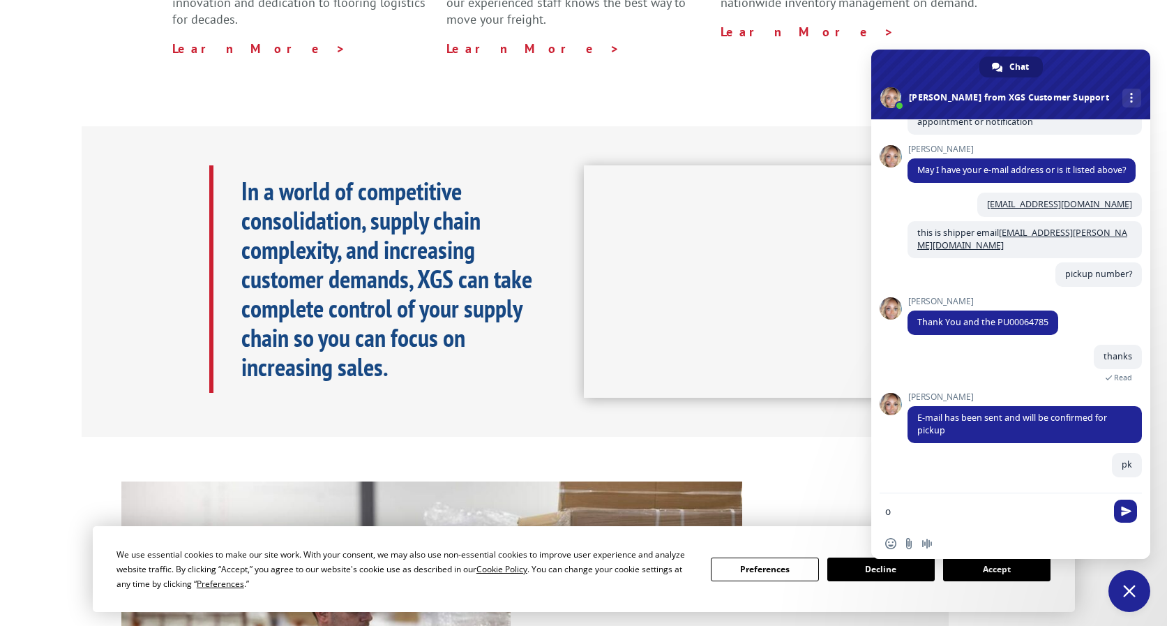
type textarea "ok"
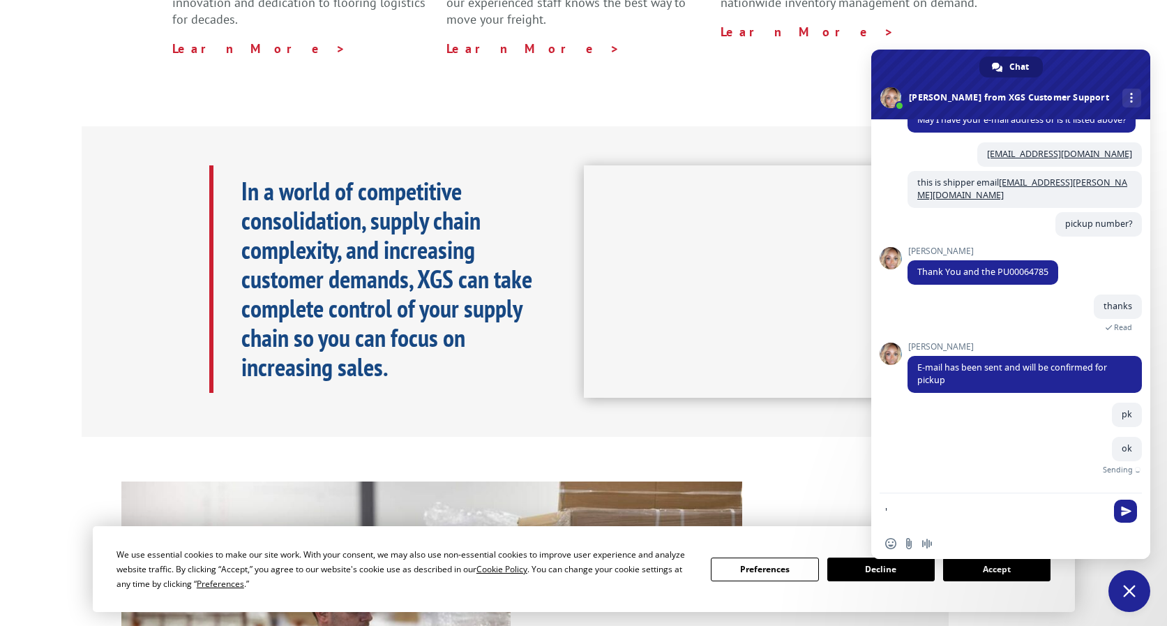
scroll to position [1077, 0]
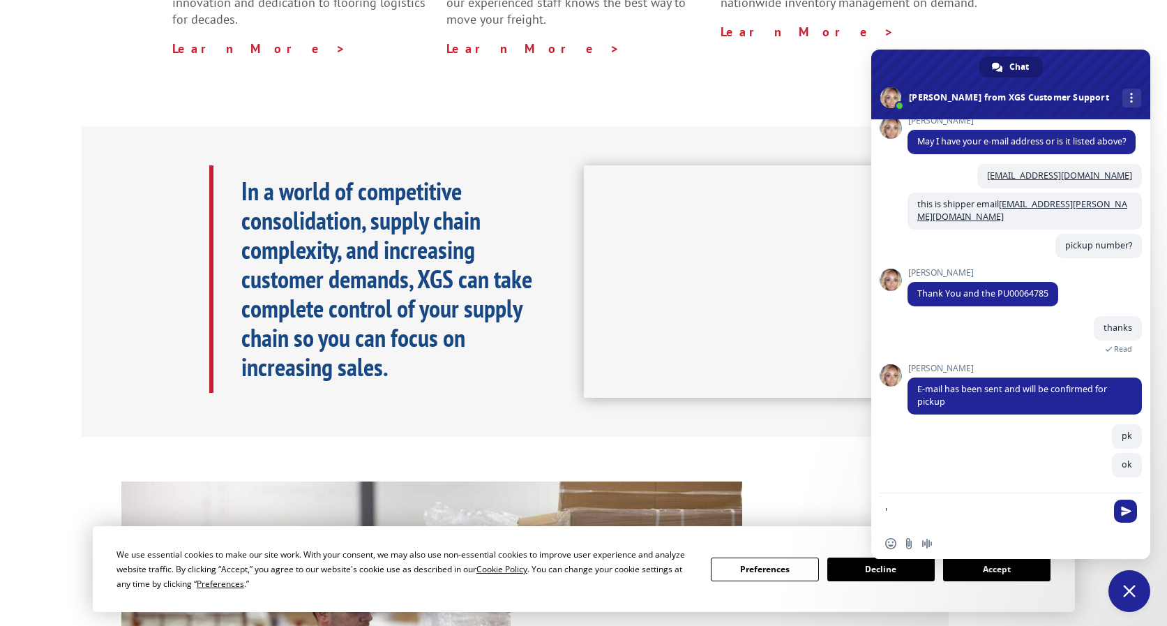
type textarea "'"
drag, startPoint x: 999, startPoint y: 291, endPoint x: 1050, endPoint y: 289, distance: 50.9
click at [1050, 289] on span "Thank You and the PU00064785" at bounding box center [982, 294] width 151 height 24
copy span "PU00064785"
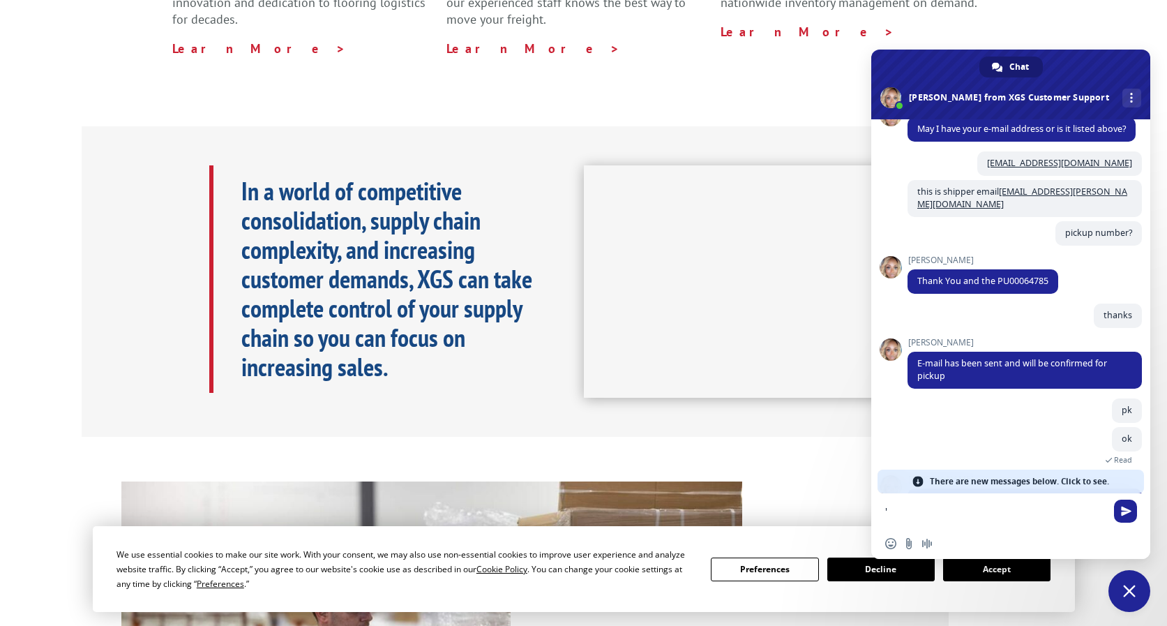
click at [977, 417] on div "pk 4 minutes ago" at bounding box center [1024, 412] width 234 height 29
drag, startPoint x: 997, startPoint y: 288, endPoint x: 1050, endPoint y: 290, distance: 52.3
click at [1050, 290] on span "Thank You and the PU00064785" at bounding box center [982, 281] width 151 height 24
copy span "PU00064785"
